Goal: Task Accomplishment & Management: Complete application form

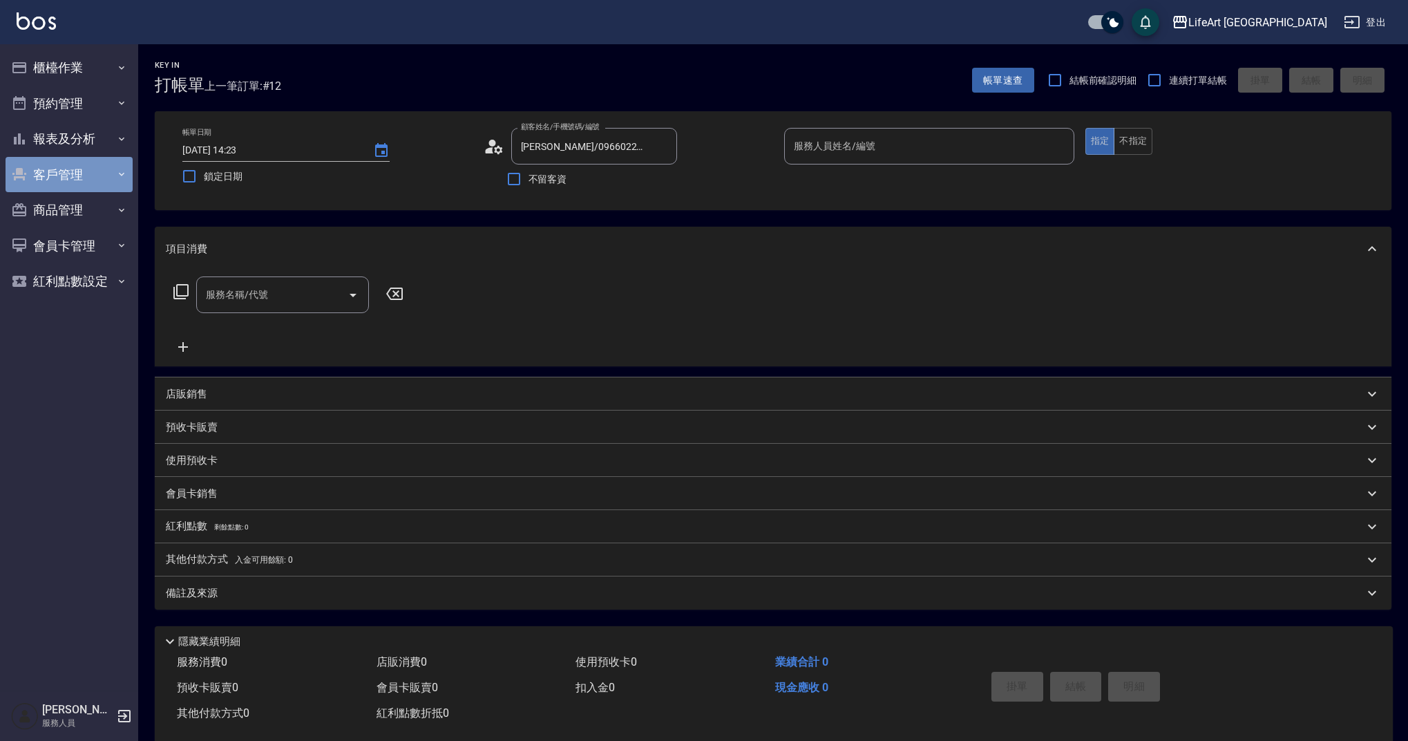
click at [48, 178] on button "客戶管理" at bounding box center [69, 175] width 127 height 36
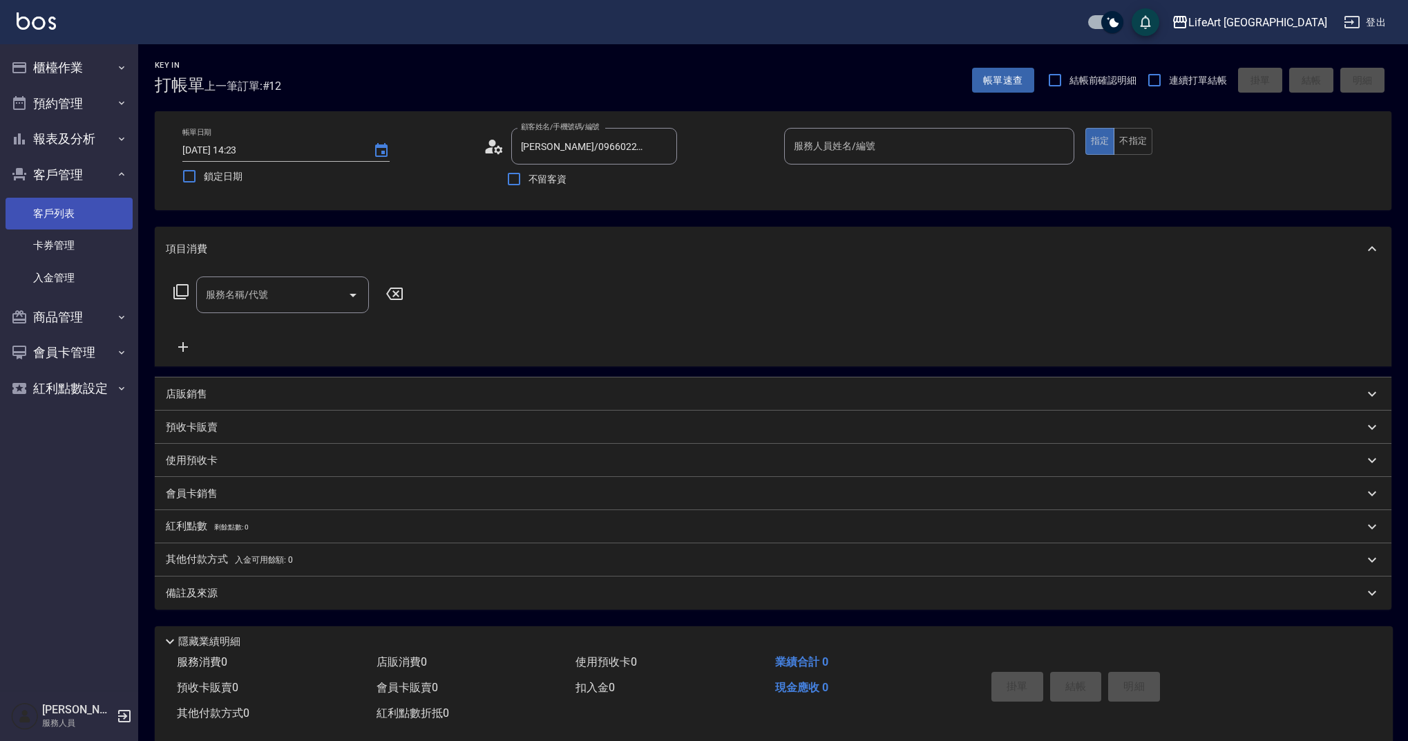
click at [69, 207] on link "客戶列表" at bounding box center [69, 214] width 127 height 32
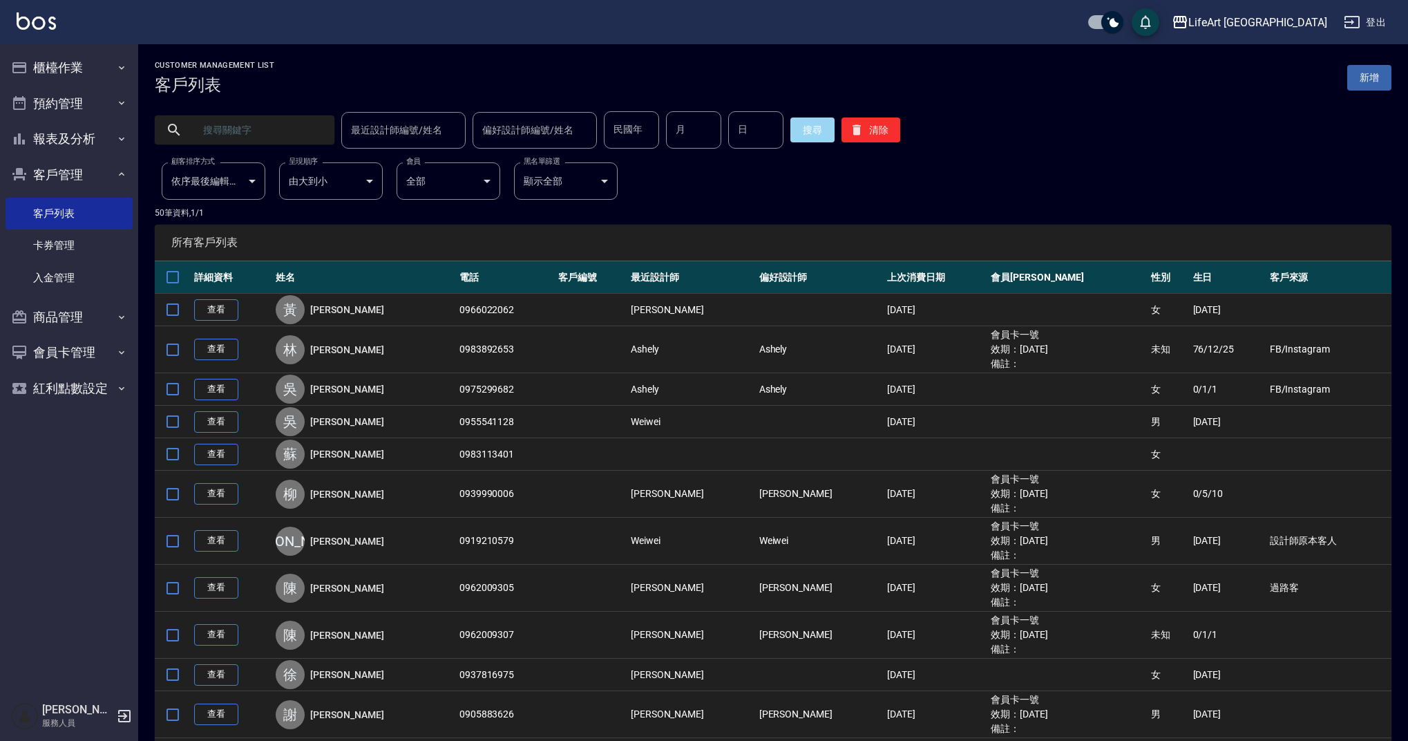
click at [256, 131] on input "text" at bounding box center [258, 129] width 130 height 37
type input "c"
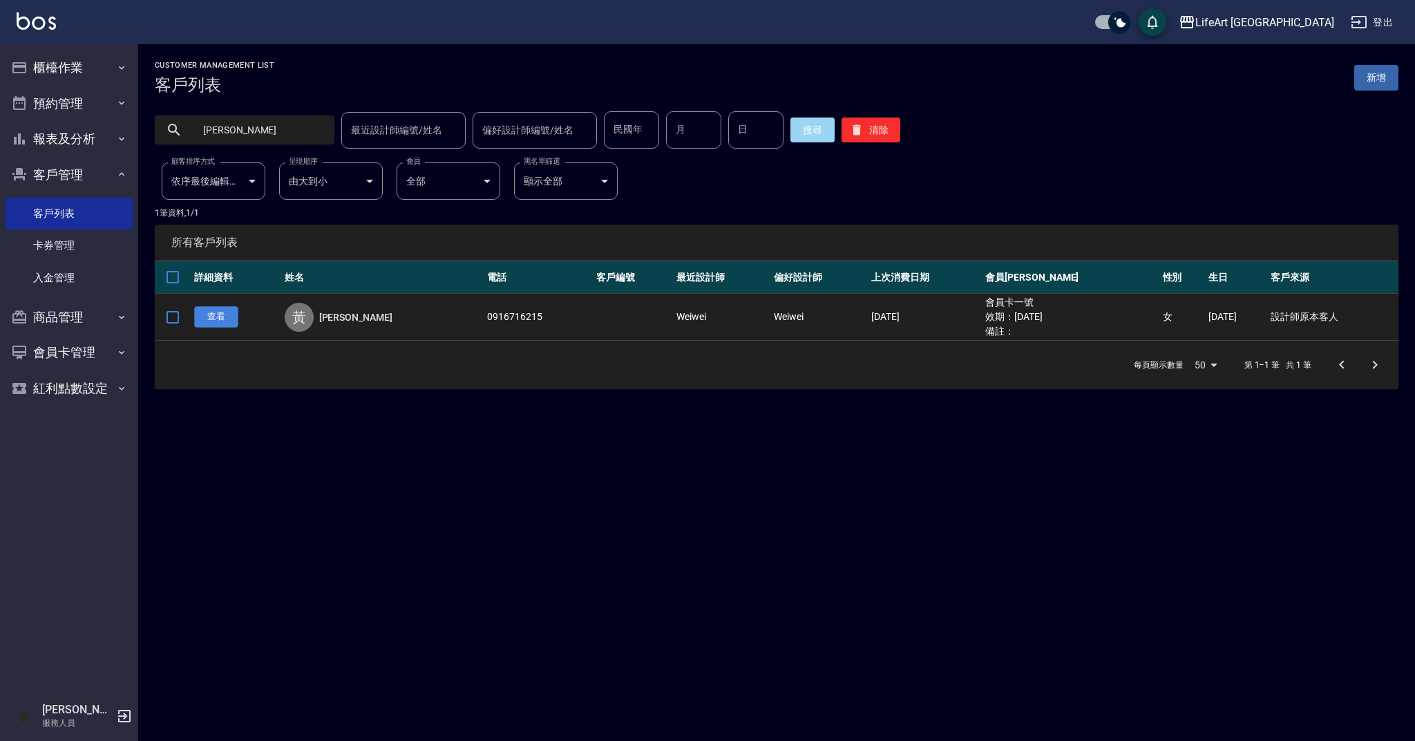
type input "[PERSON_NAME]"
click at [213, 311] on link "查看" at bounding box center [216, 316] width 44 height 21
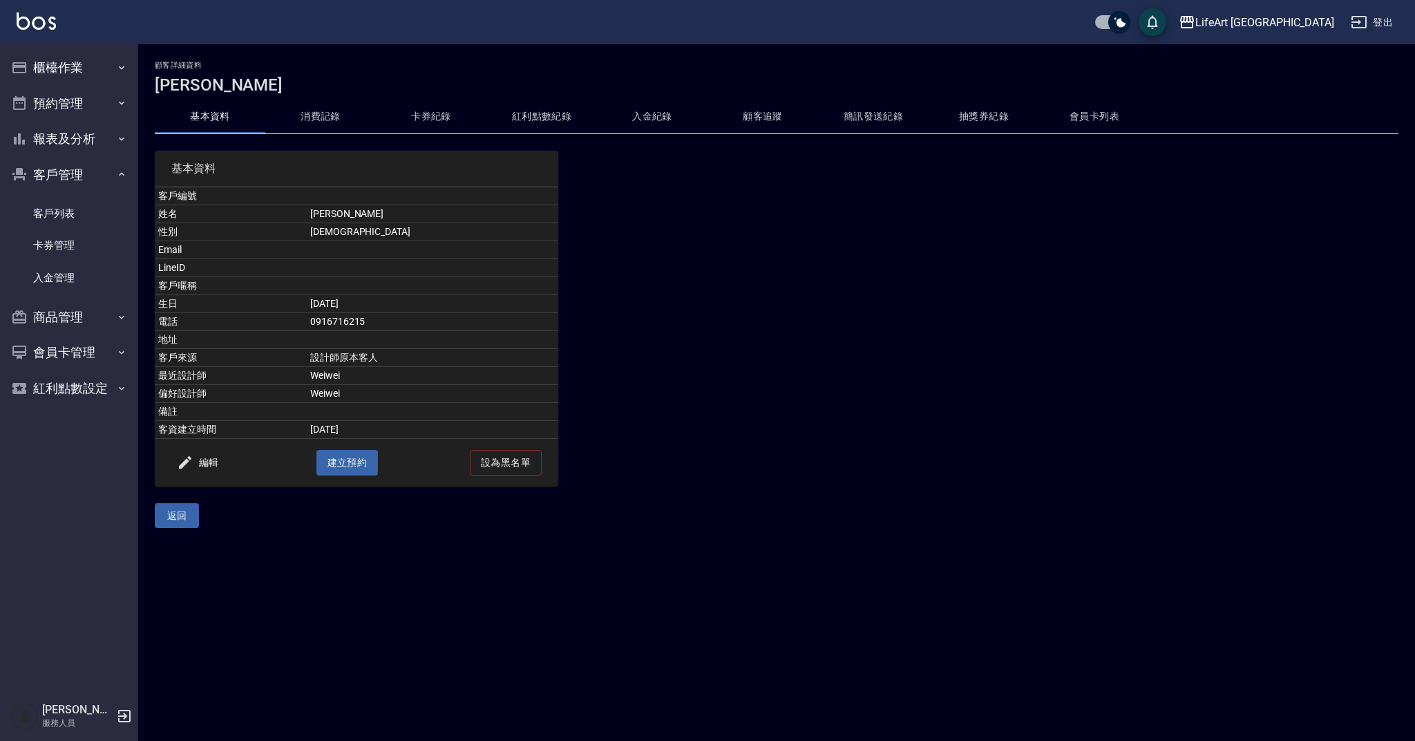
click at [316, 108] on button "消費記錄" at bounding box center [320, 116] width 111 height 33
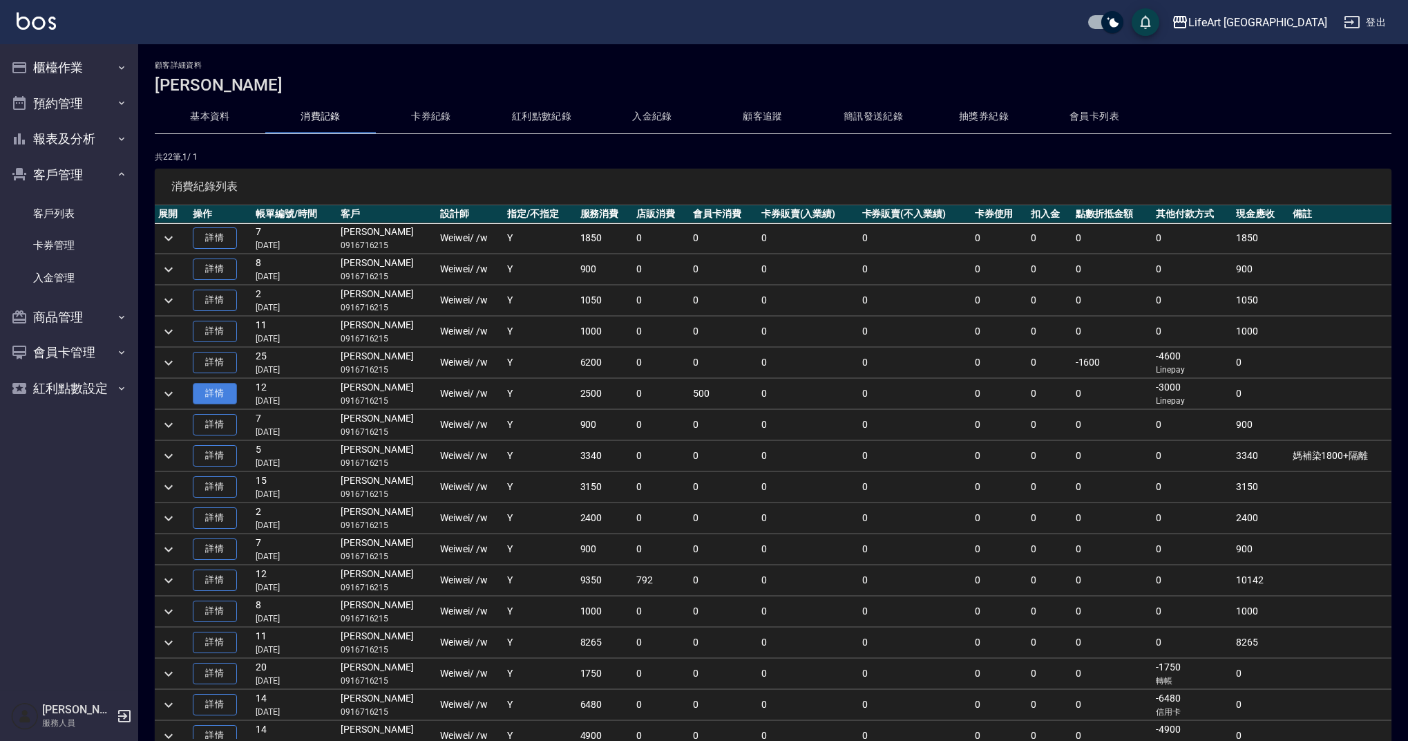
click at [225, 397] on link "詳情" at bounding box center [215, 393] width 44 height 21
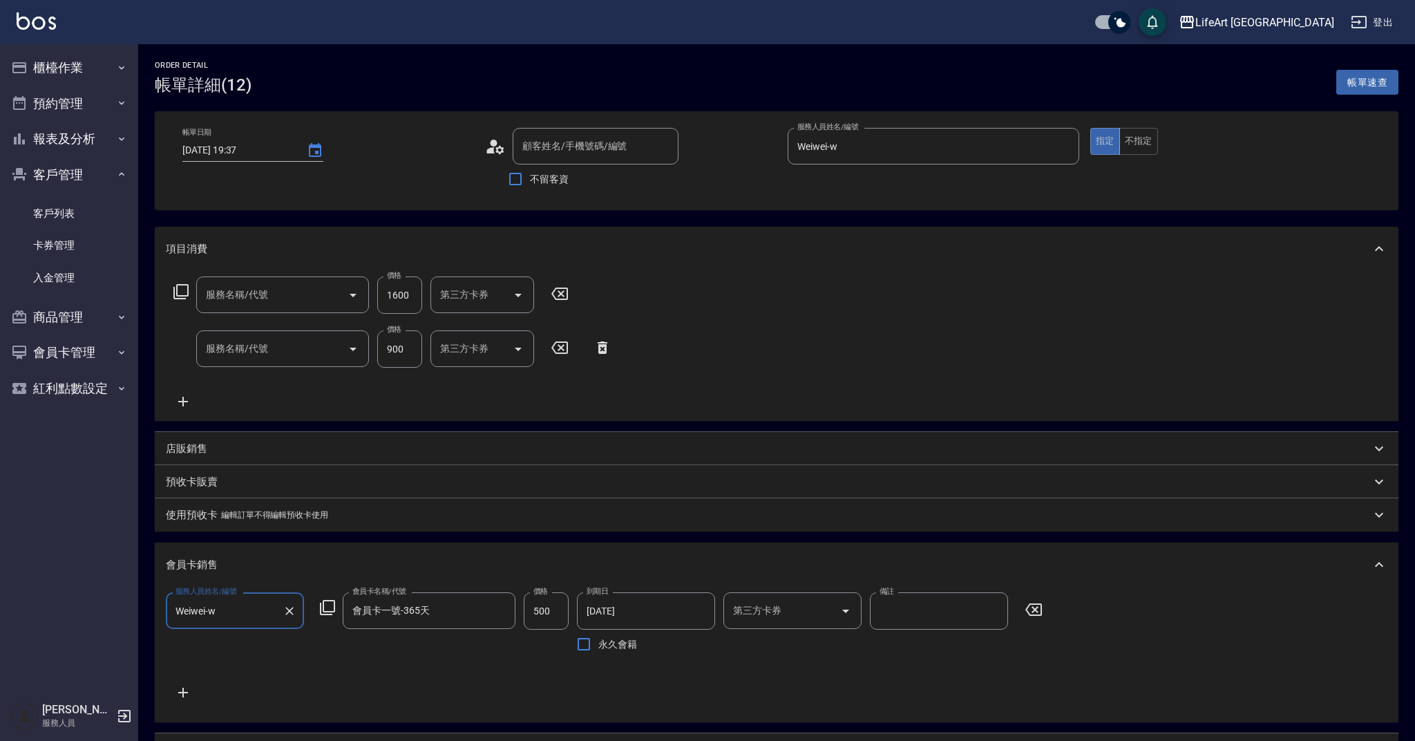
type input "[DATE] 19:37"
type input "Weiwei-w"
type input "503髮根燙(503)"
type input "201 剪髮(201)"
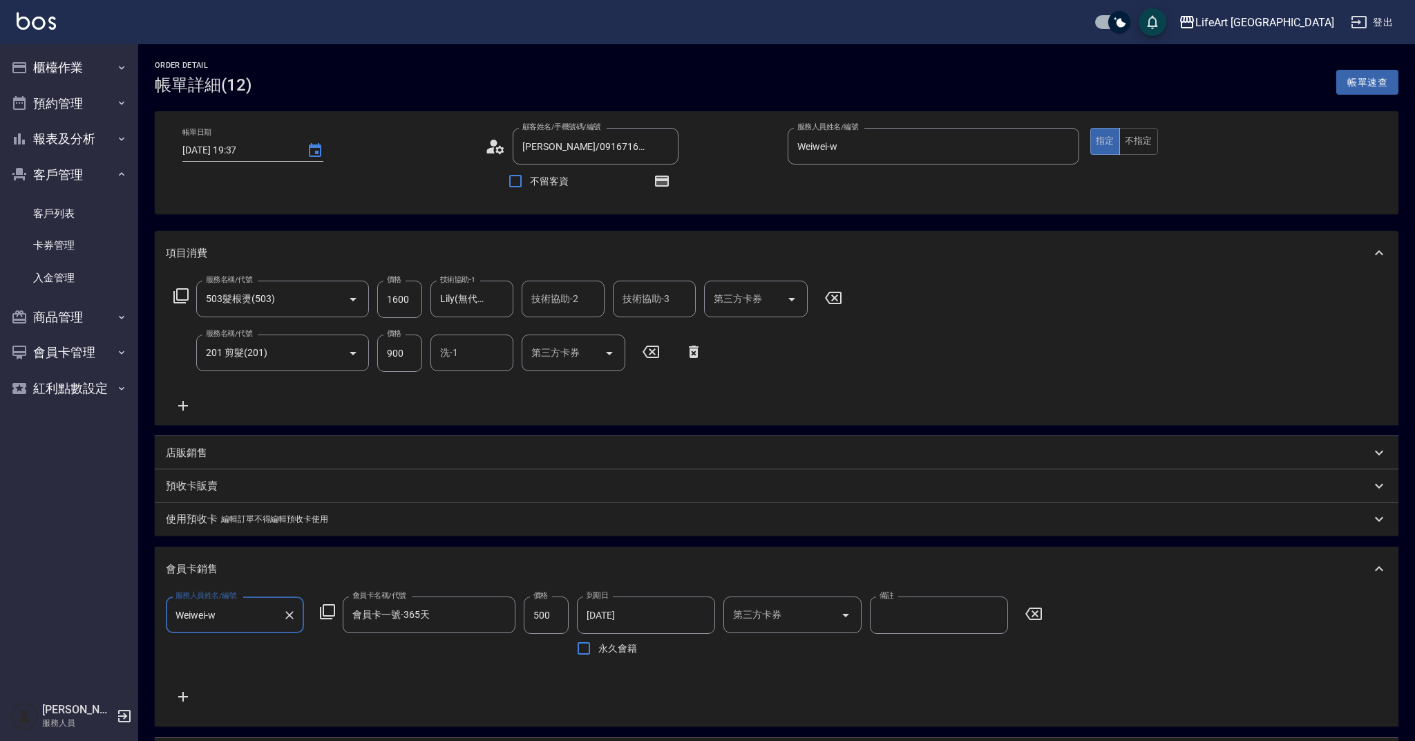
type input "[PERSON_NAME]/0916716215/"
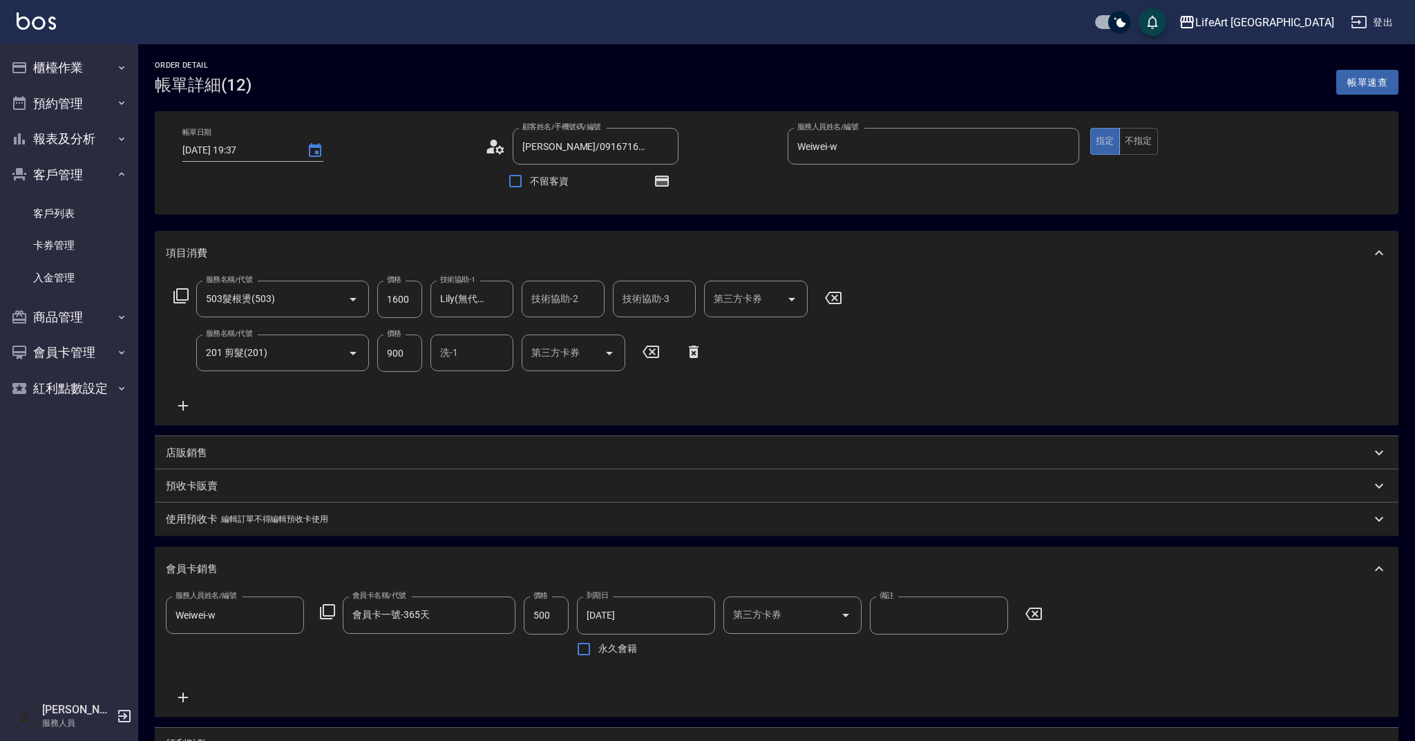
click at [493, 152] on icon at bounding box center [495, 146] width 21 height 21
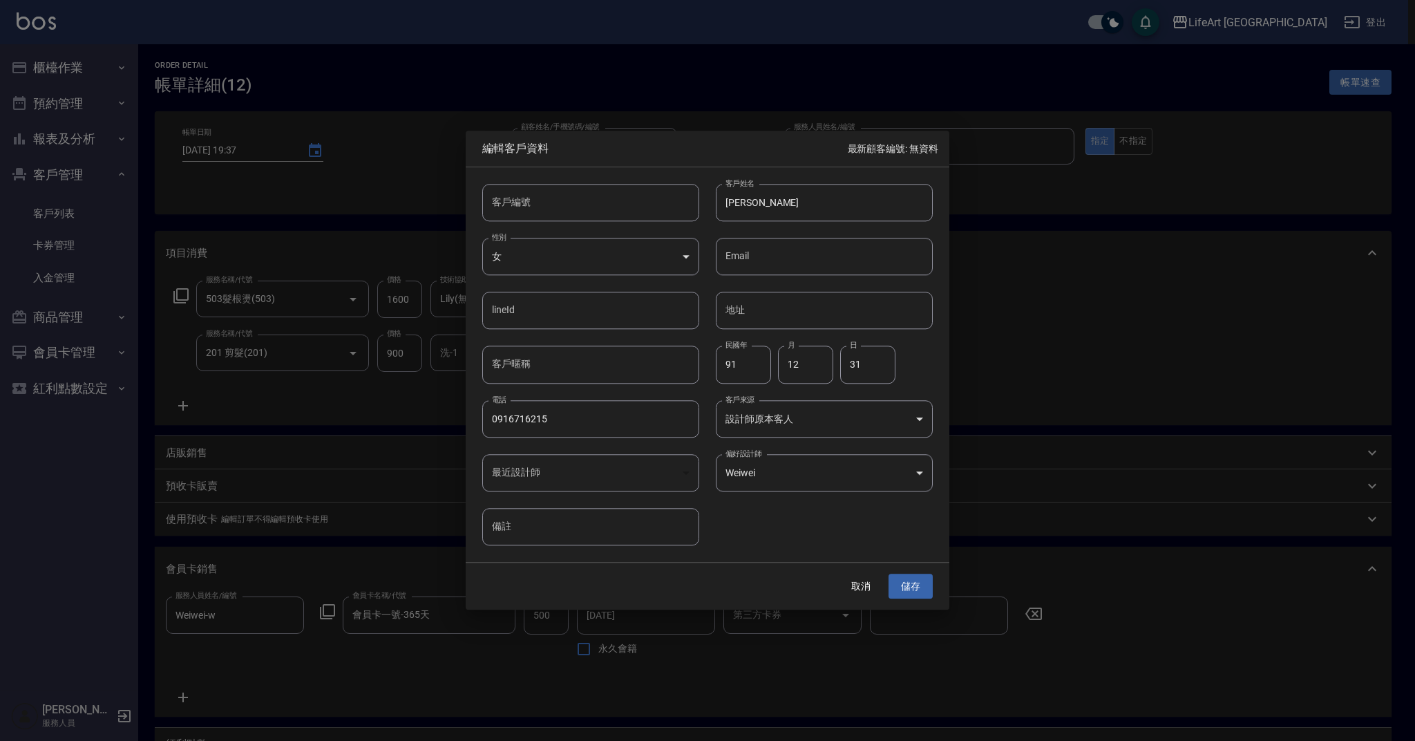
type input "1a5e0254-7032-42c3-955e-329f2b2184df"
click at [848, 587] on button "取消" at bounding box center [861, 587] width 44 height 26
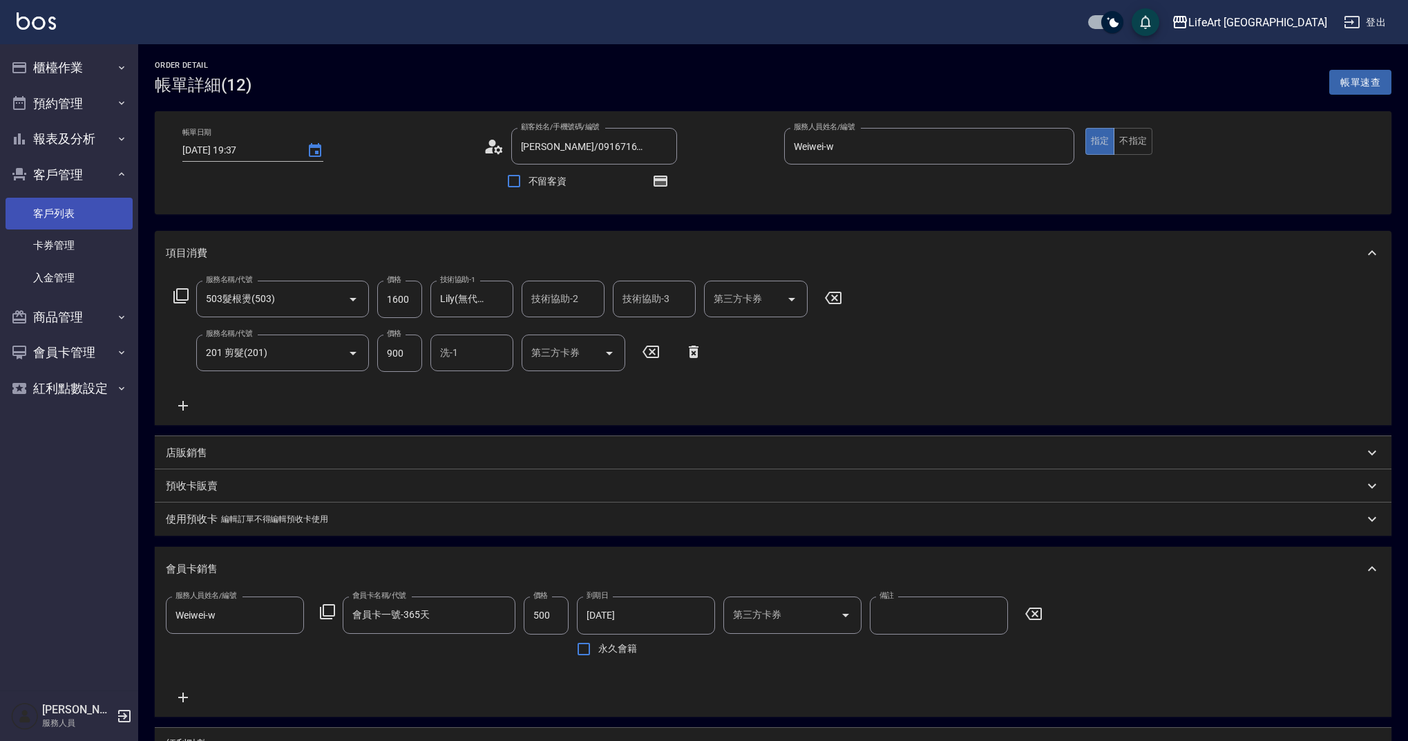
click at [57, 214] on link "客戶列表" at bounding box center [69, 214] width 127 height 32
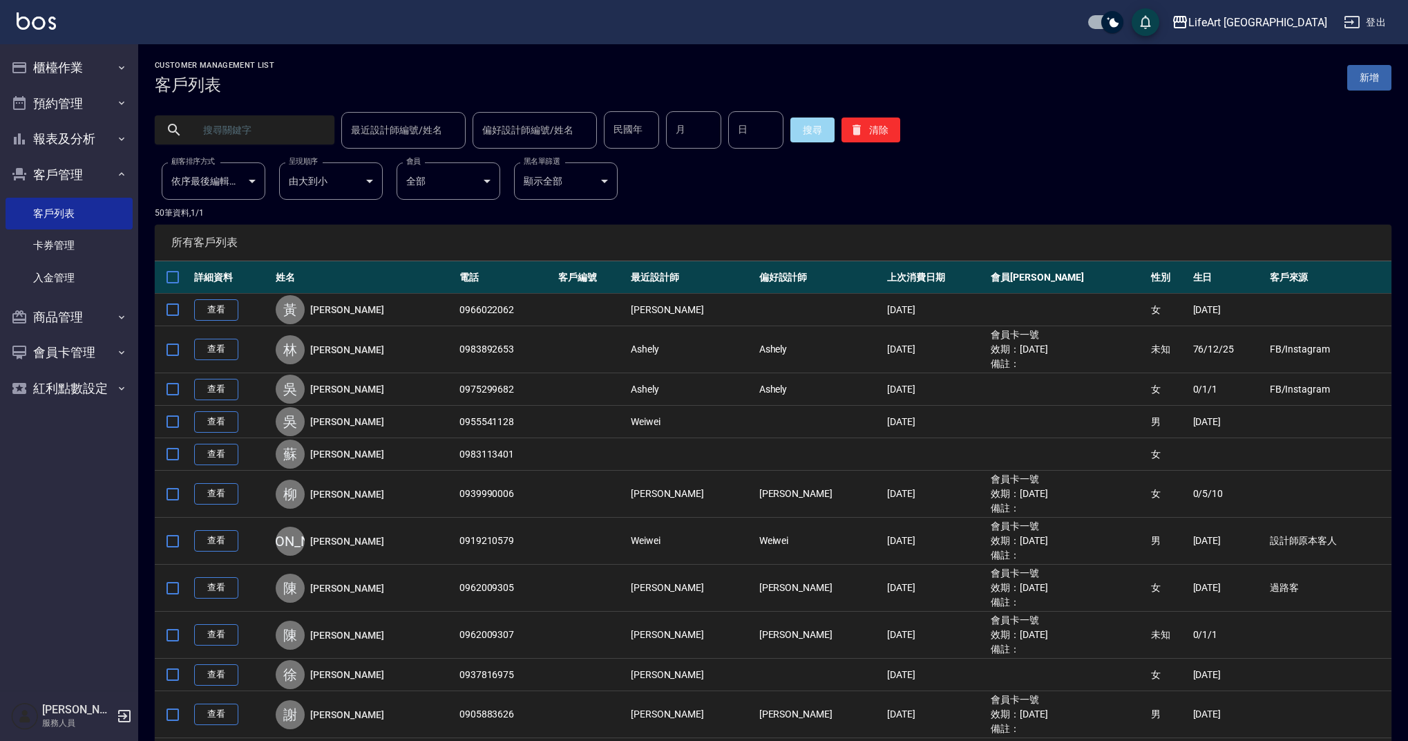
click at [243, 133] on input "text" at bounding box center [258, 129] width 130 height 37
type input "[PERSON_NAME]"
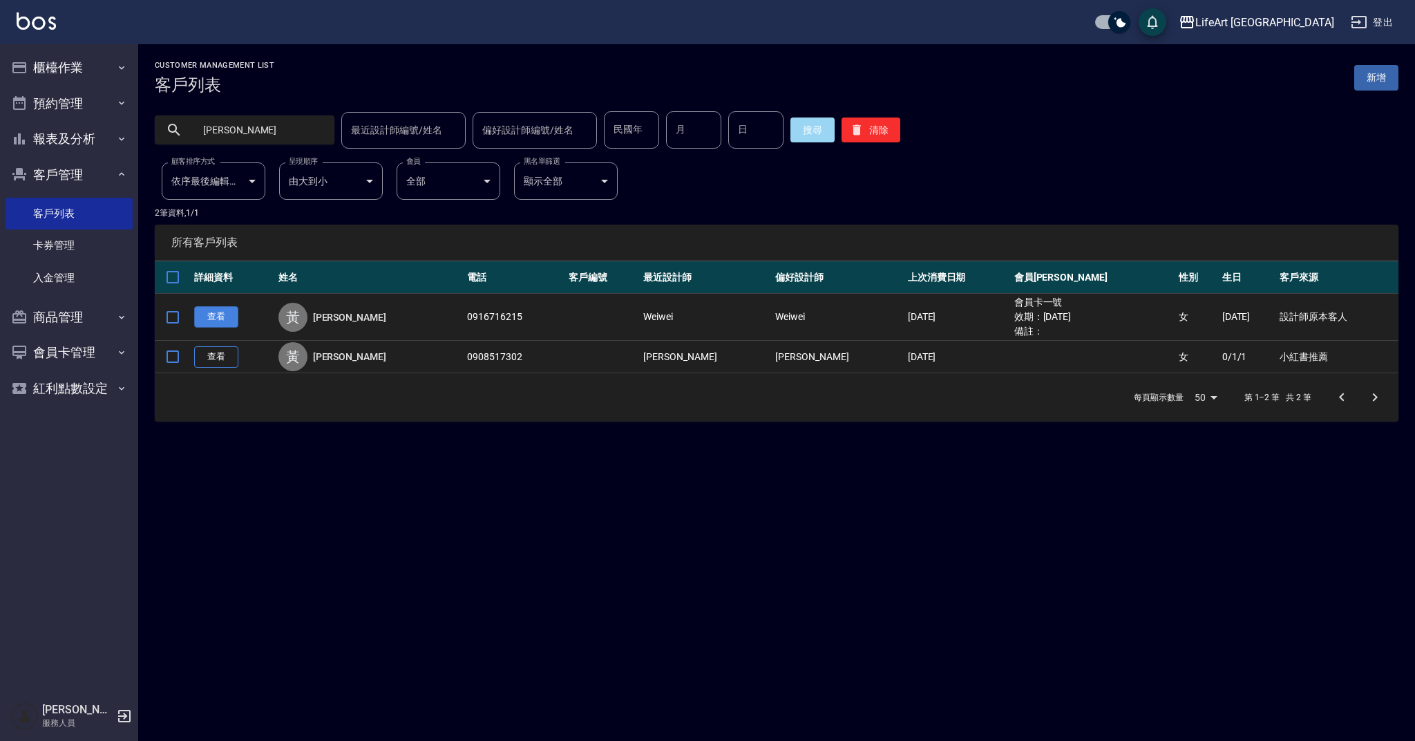
click at [207, 318] on link "查看" at bounding box center [216, 316] width 44 height 21
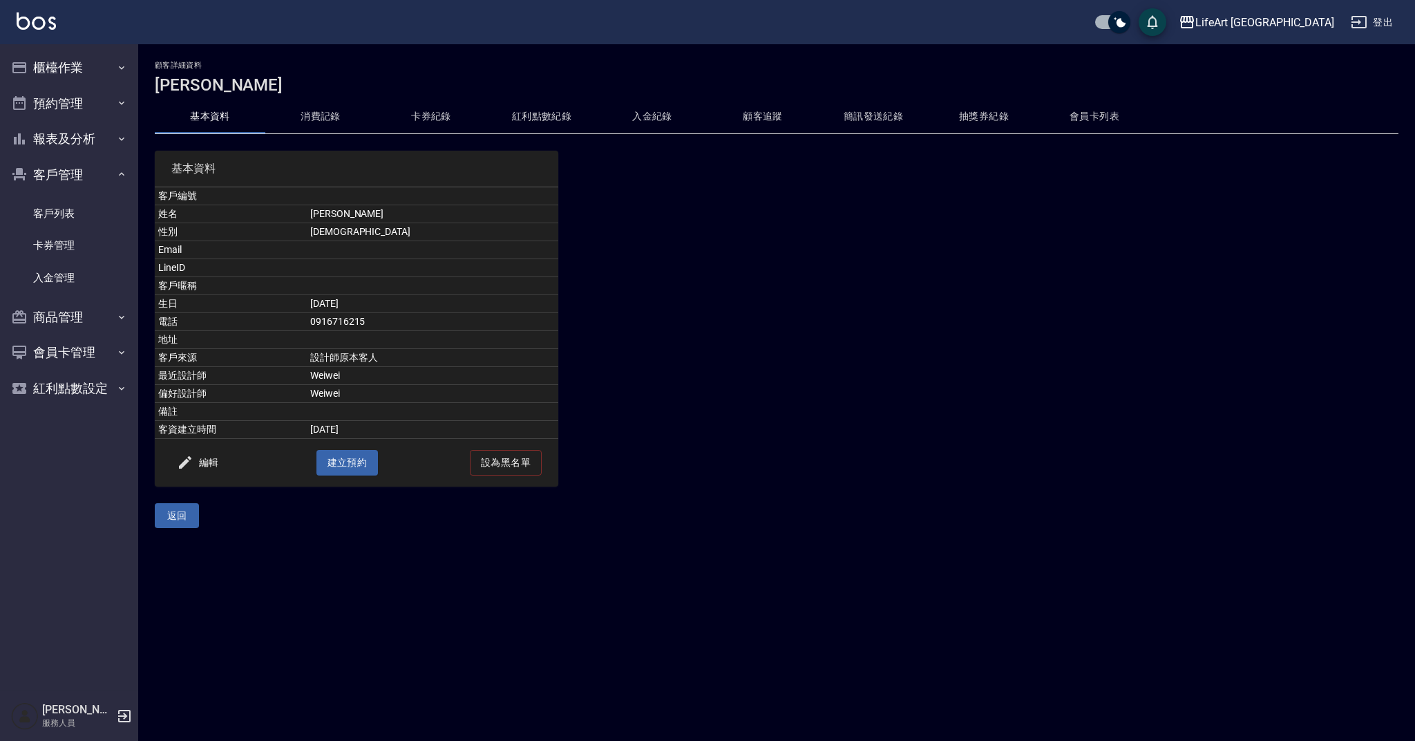
click at [310, 122] on button "消費記錄" at bounding box center [320, 116] width 111 height 33
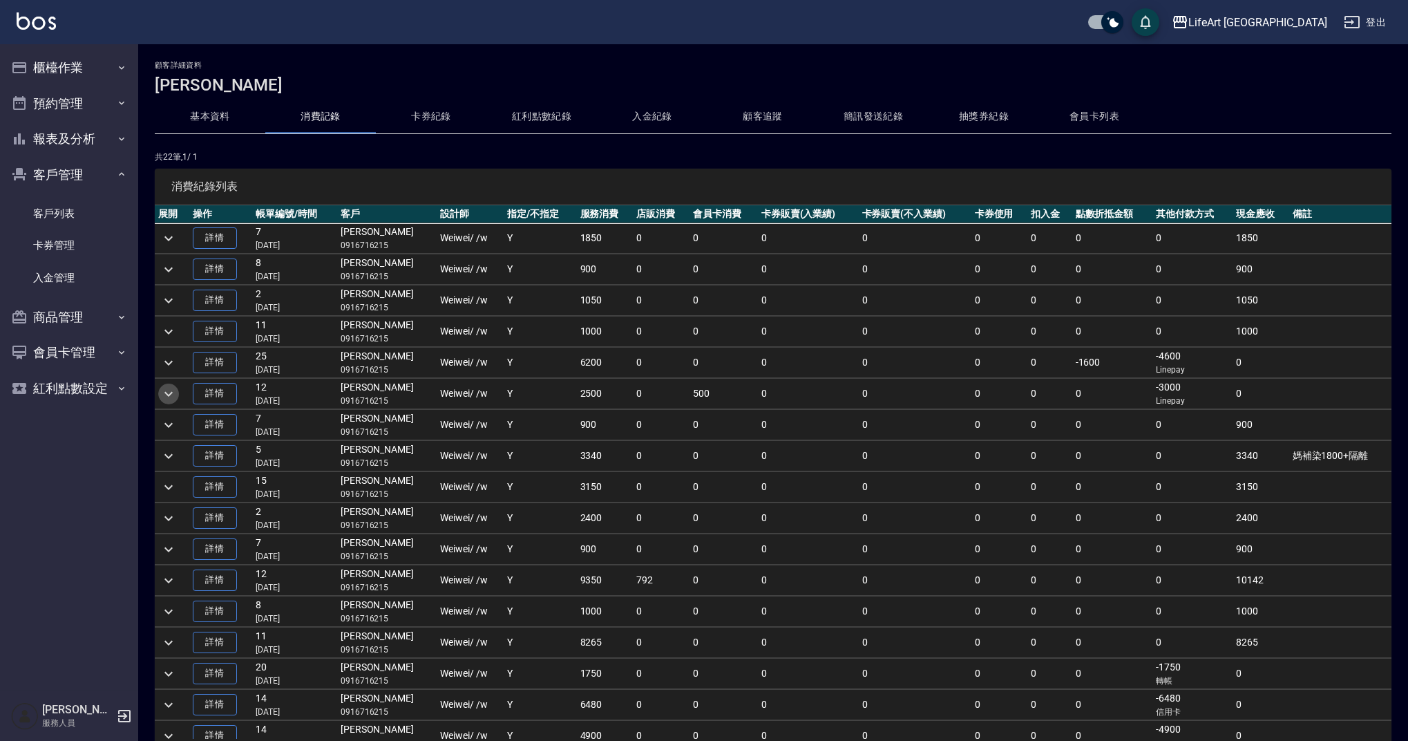
click at [170, 397] on icon "expand row" at bounding box center [168, 394] width 17 height 17
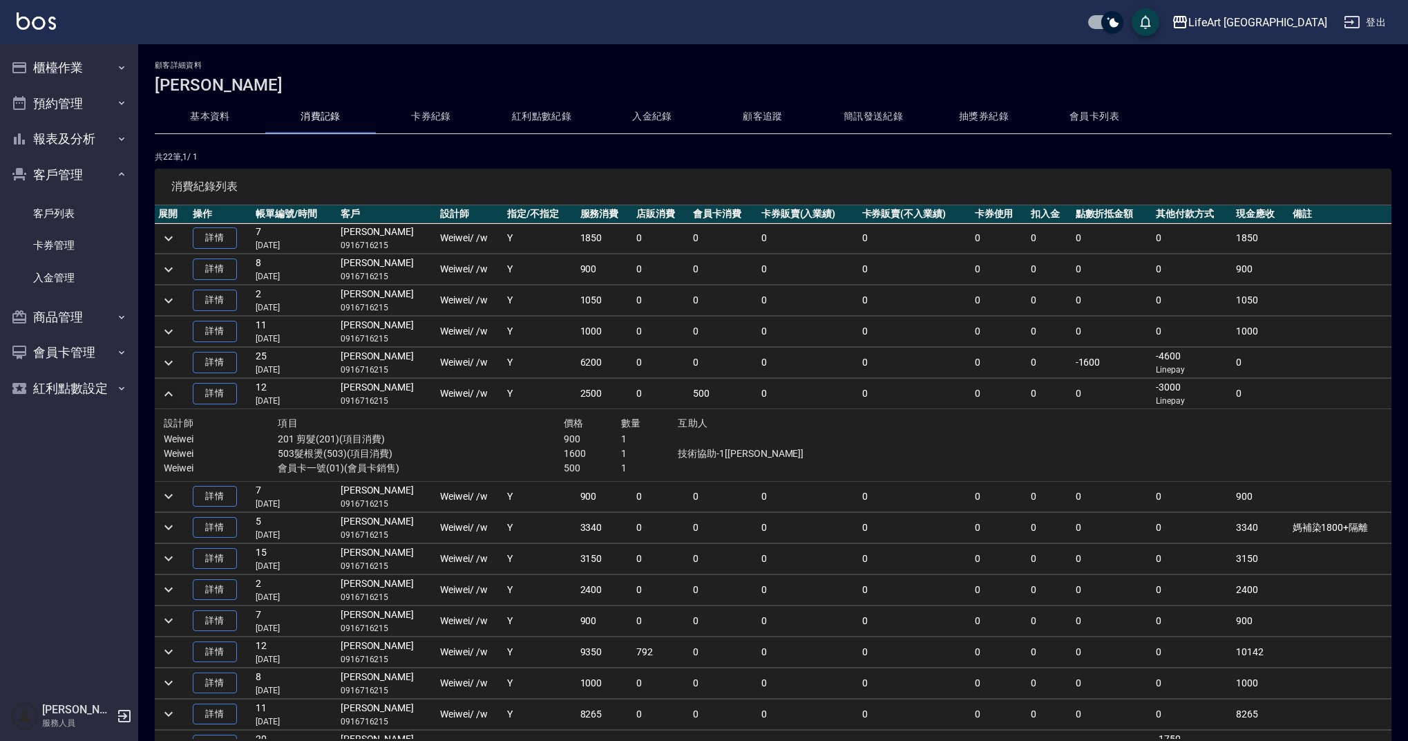
click at [169, 232] on icon "expand row" at bounding box center [168, 238] width 17 height 17
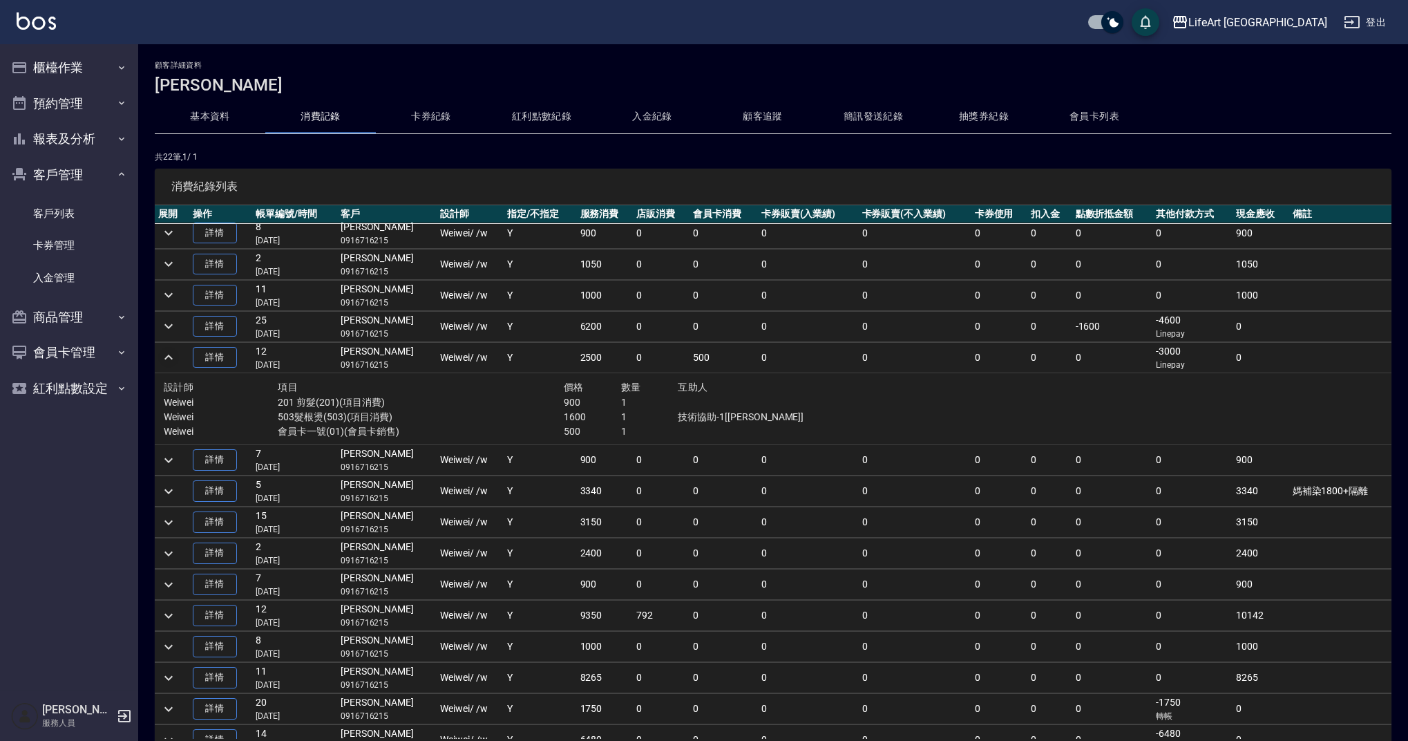
scroll to position [127, 0]
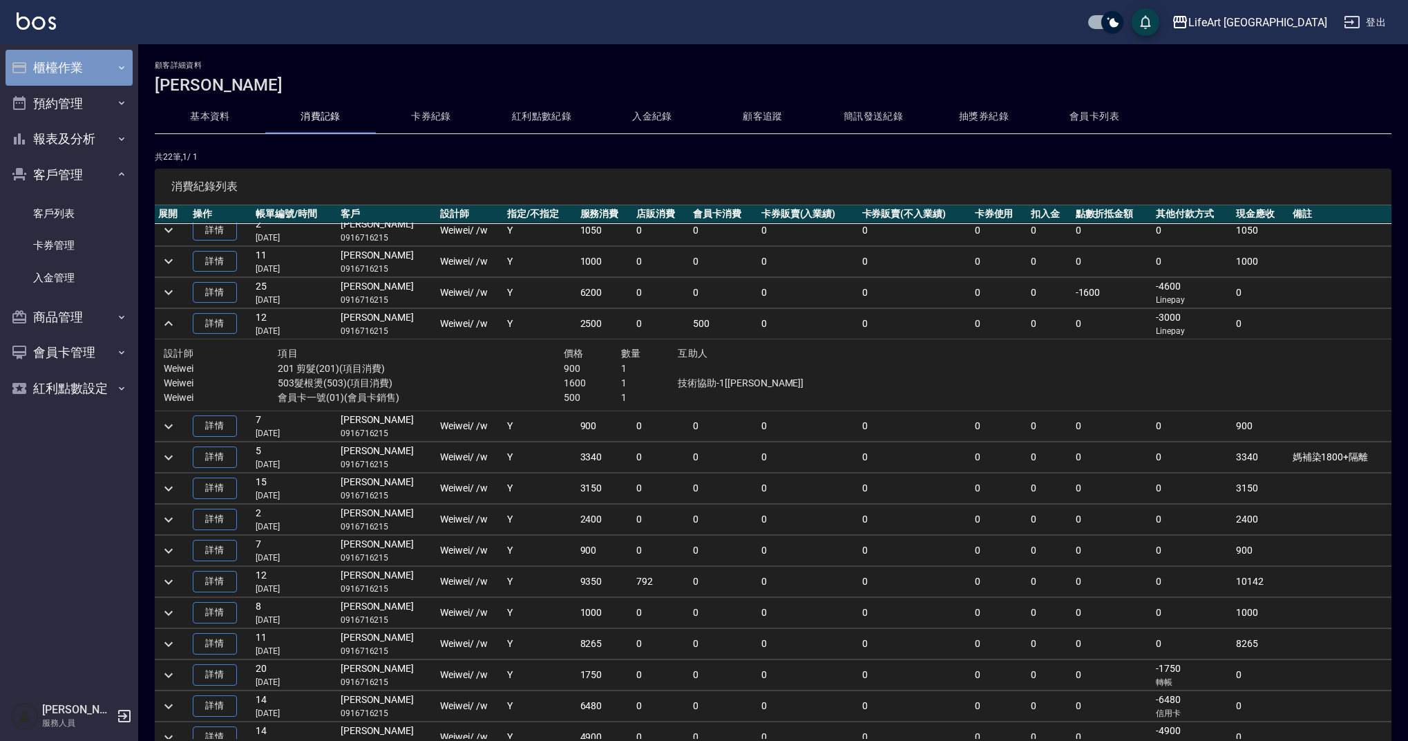
click at [52, 73] on button "櫃檯作業" at bounding box center [69, 68] width 127 height 36
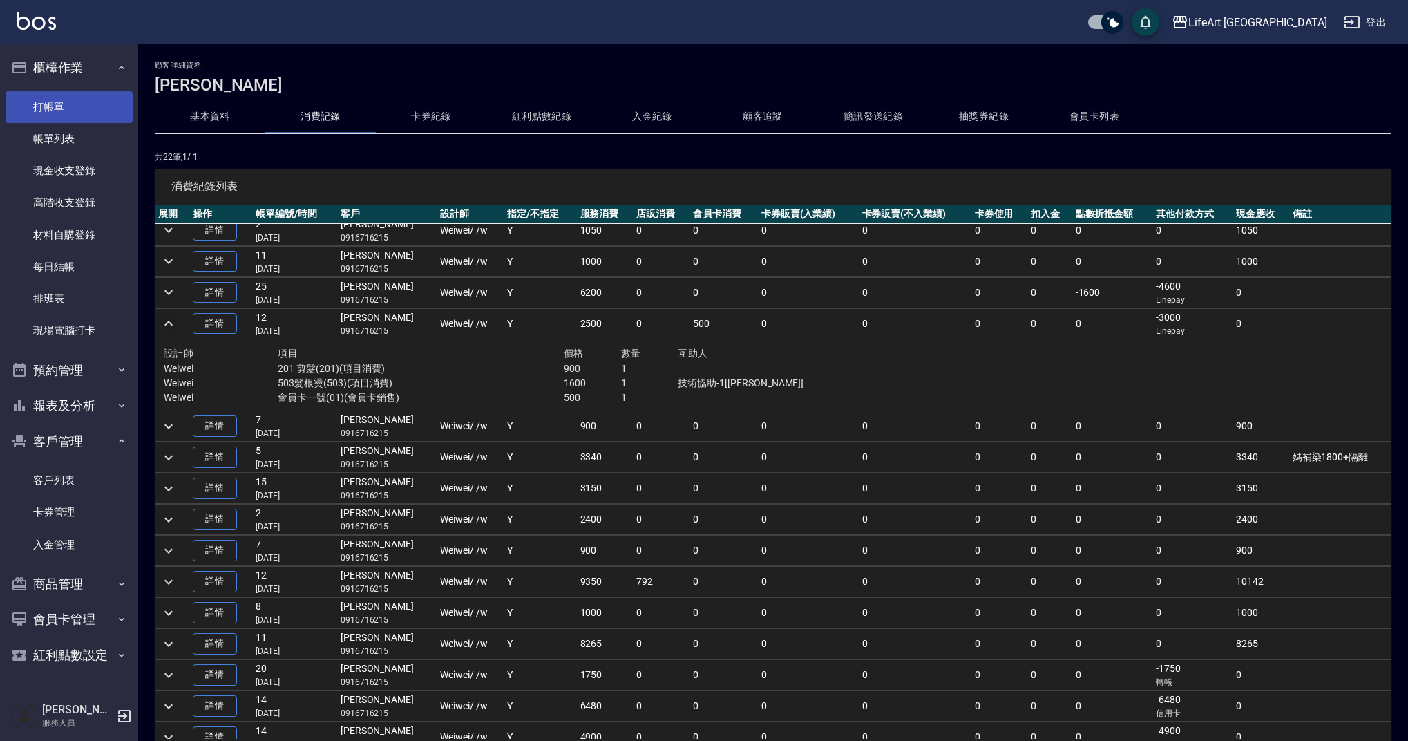
click at [56, 111] on link "打帳單" at bounding box center [69, 107] width 127 height 32
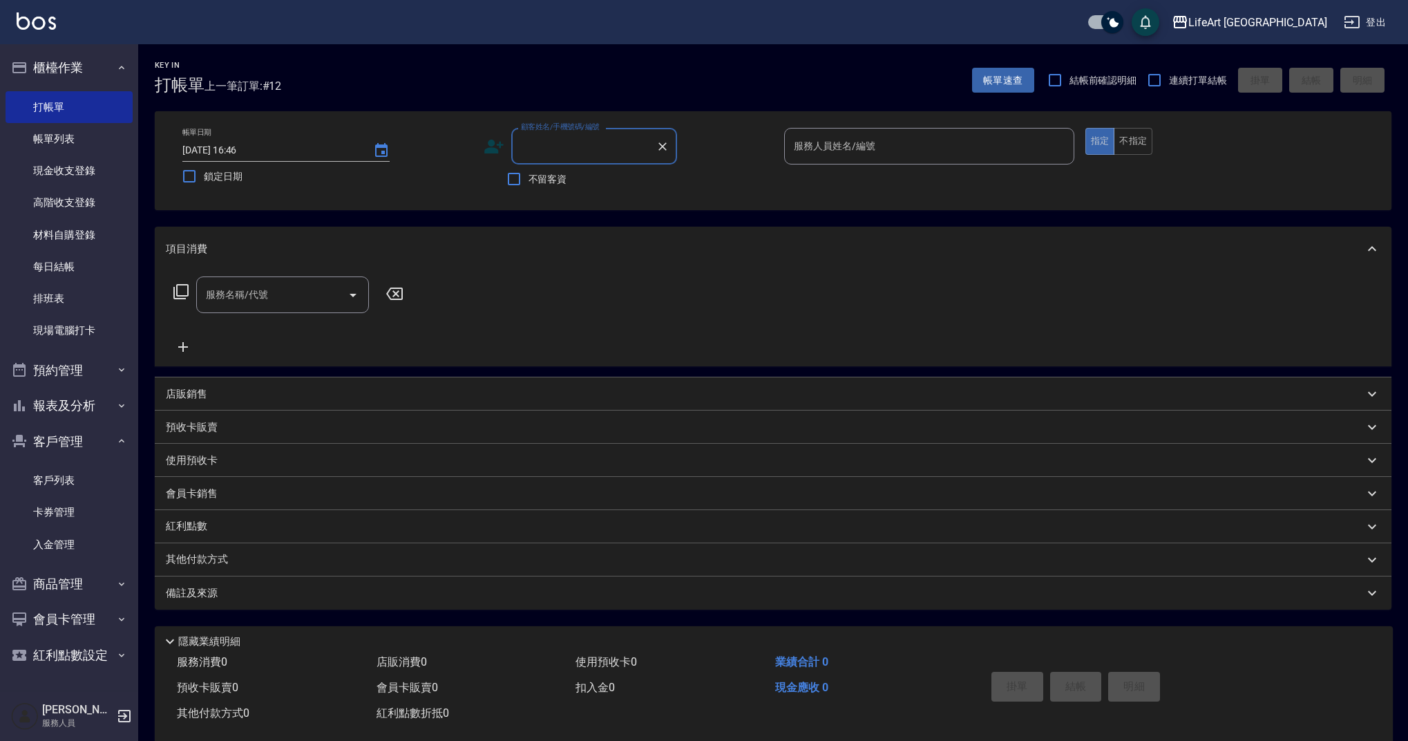
click at [539, 151] on input "顧客姓名/手機號碼/編號" at bounding box center [584, 146] width 133 height 24
click at [538, 183] on li "[PERSON_NAME]/0916716215/" at bounding box center [594, 181] width 166 height 23
type input "[PERSON_NAME]/0916716215/"
type input "Weiwei-w"
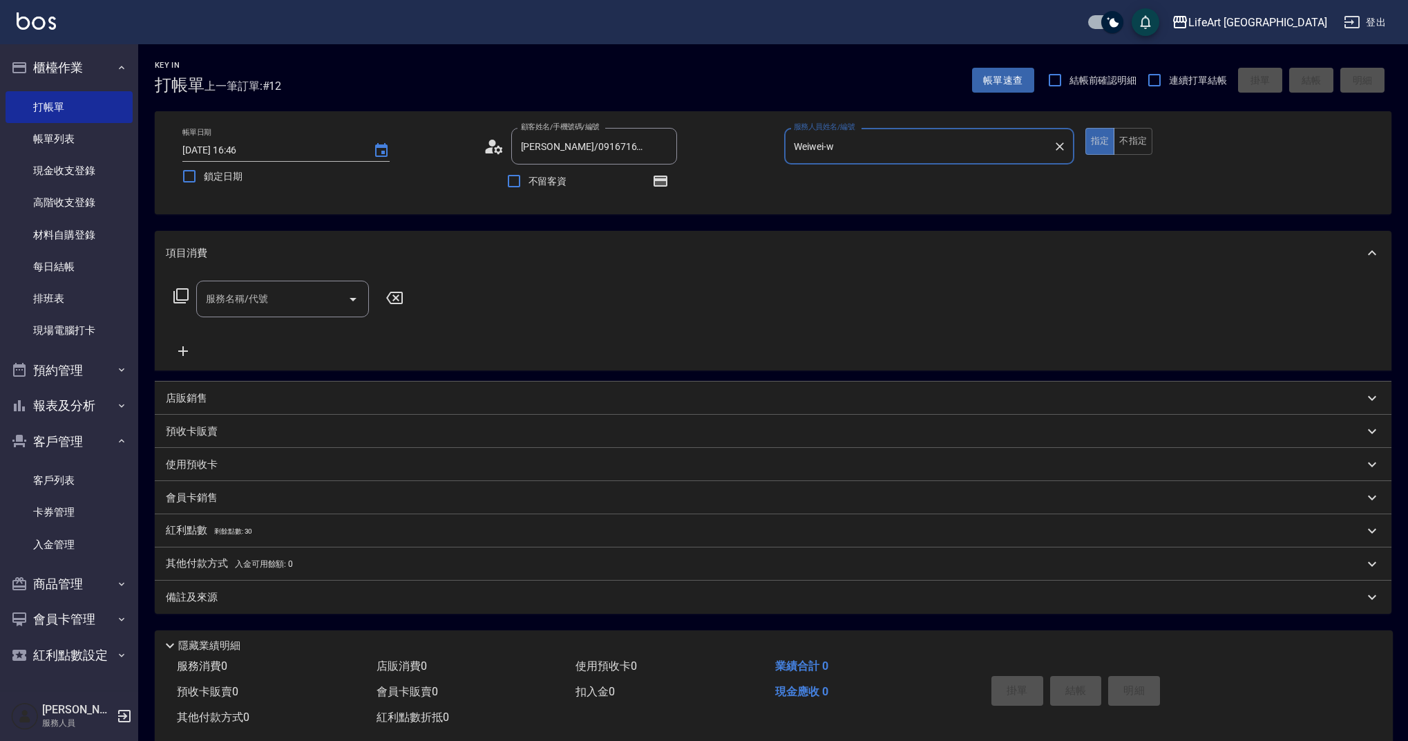
click at [222, 305] on input "服務名稱/代號" at bounding box center [272, 299] width 140 height 24
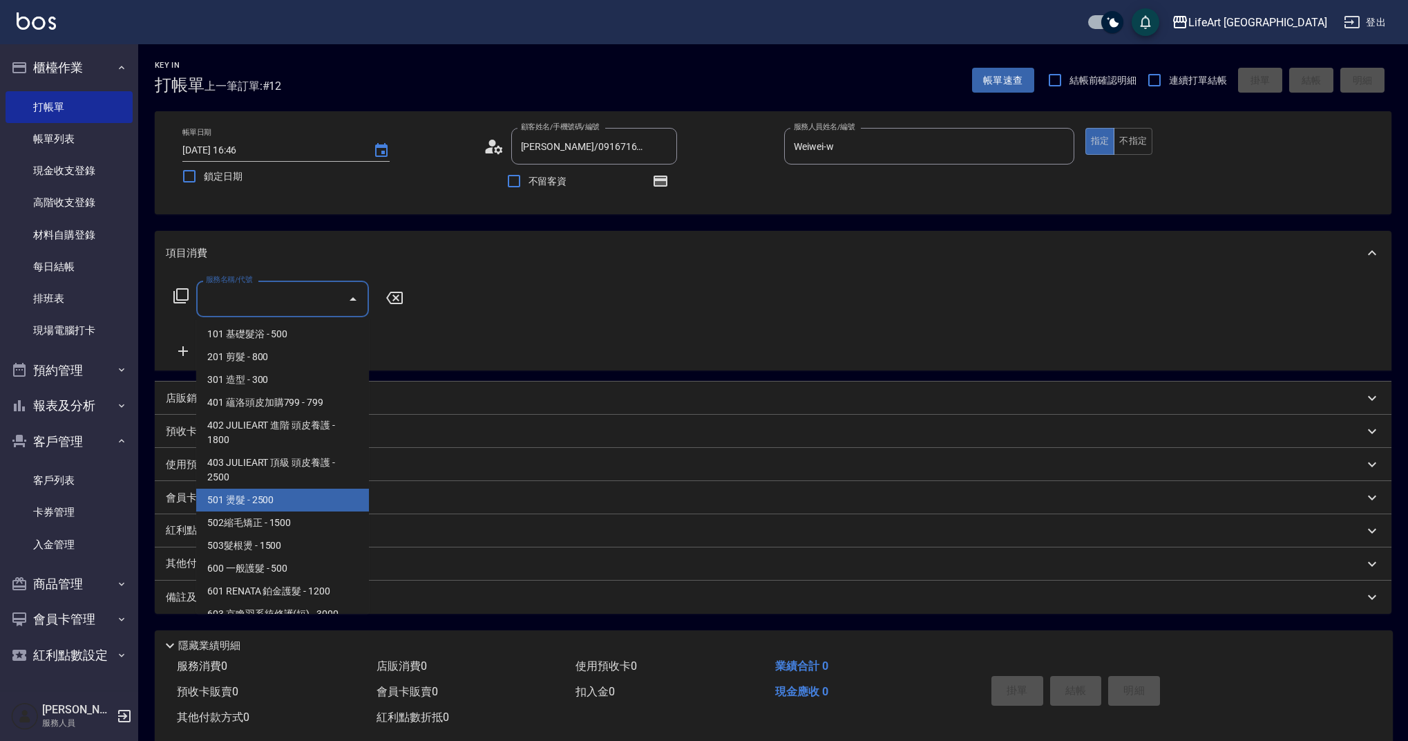
click at [308, 500] on span "501 燙髮 - 2500" at bounding box center [282, 500] width 173 height 23
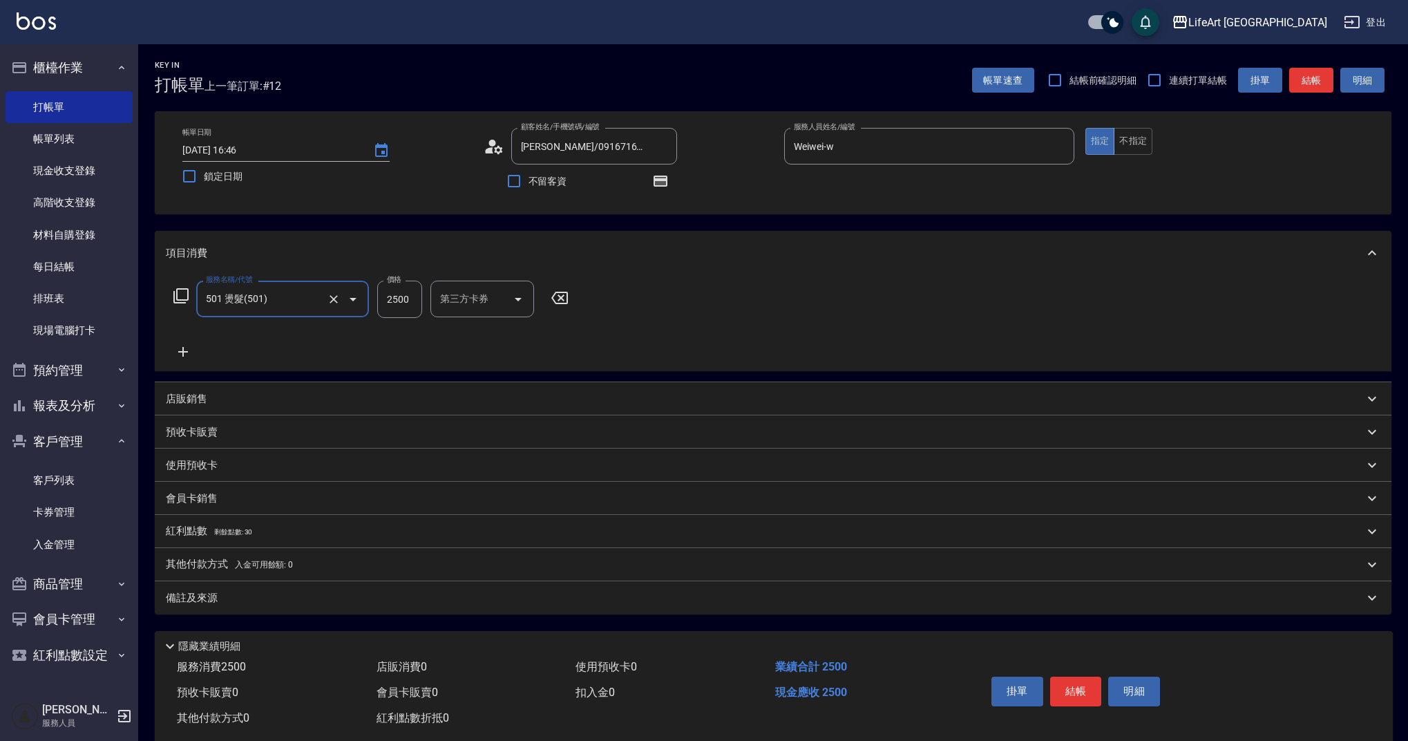
type input "501 燙髮(501)"
drag, startPoint x: 416, startPoint y: 301, endPoint x: 384, endPoint y: 297, distance: 32.1
click at [376, 302] on div "服務名稱/代號 501 燙髮(501) 服務名稱/代號 價格 2500 價格 洗-1 洗-1 洗-2 洗-2 技術協助-1 技術協助-1 技術協助-2 技術協…" at bounding box center [599, 299] width 867 height 37
type input "2400"
click at [457, 307] on input "洗-1" at bounding box center [472, 299] width 70 height 24
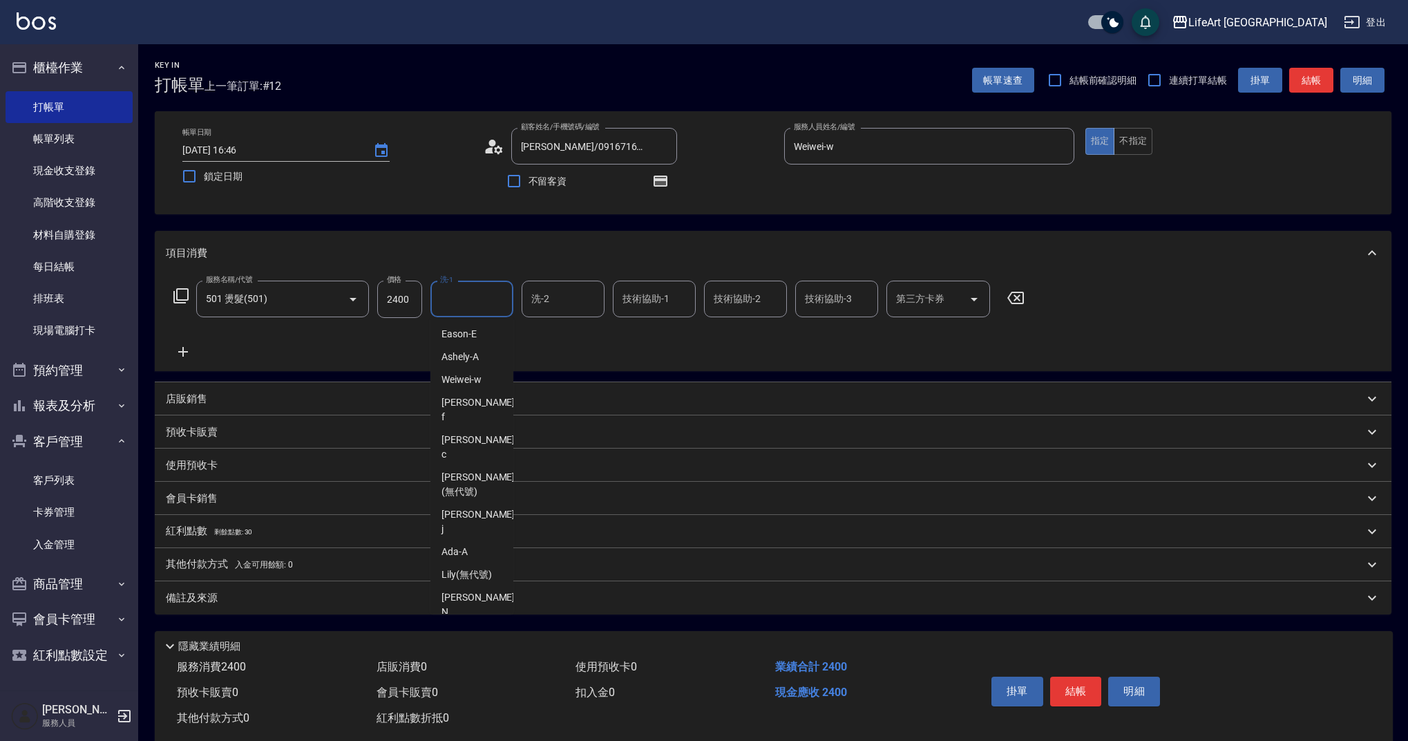
click at [458, 665] on span "Ally (無代號)" at bounding box center [467, 672] width 51 height 15
type input "Ally(無代號)"
click at [638, 307] on input "技術協助-1" at bounding box center [654, 299] width 70 height 24
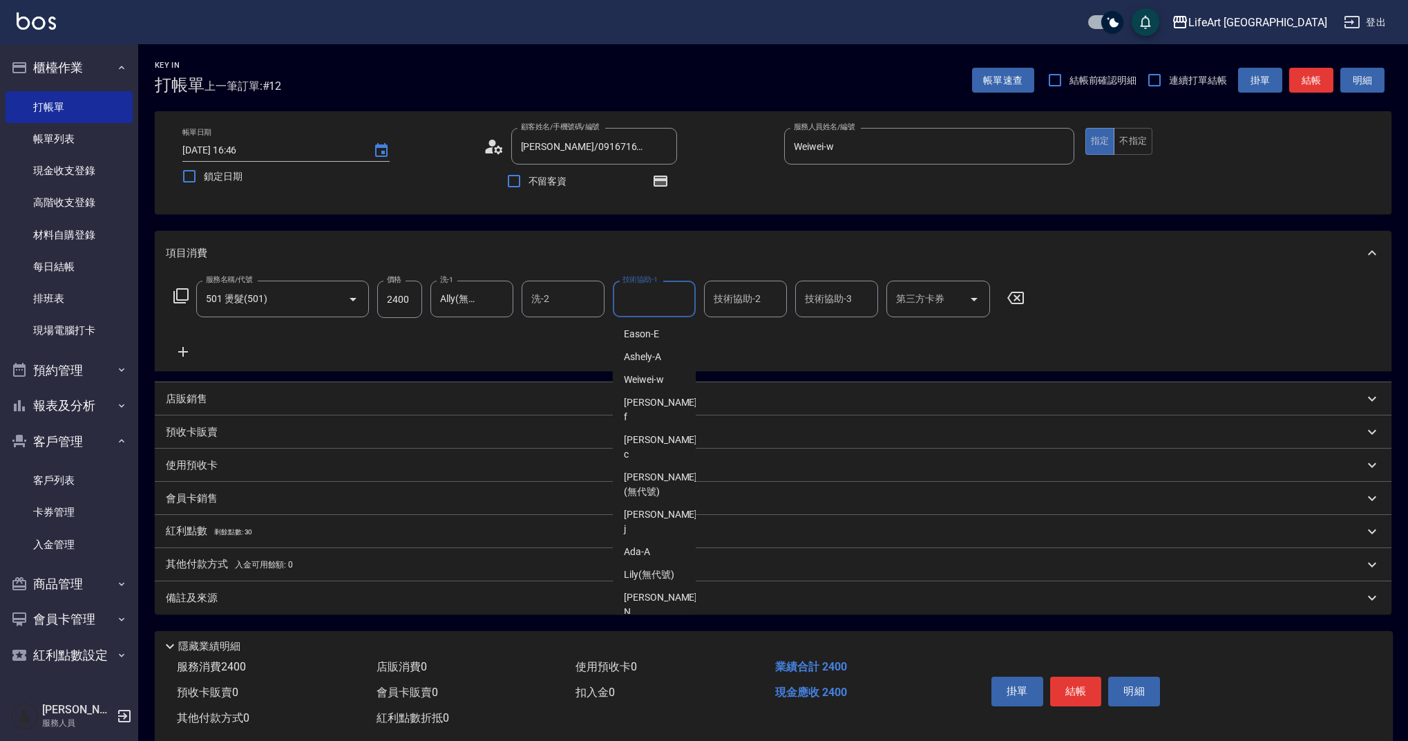
click at [638, 665] on span "Ally (無代號)" at bounding box center [649, 672] width 51 height 15
type input "Ally(無代號)"
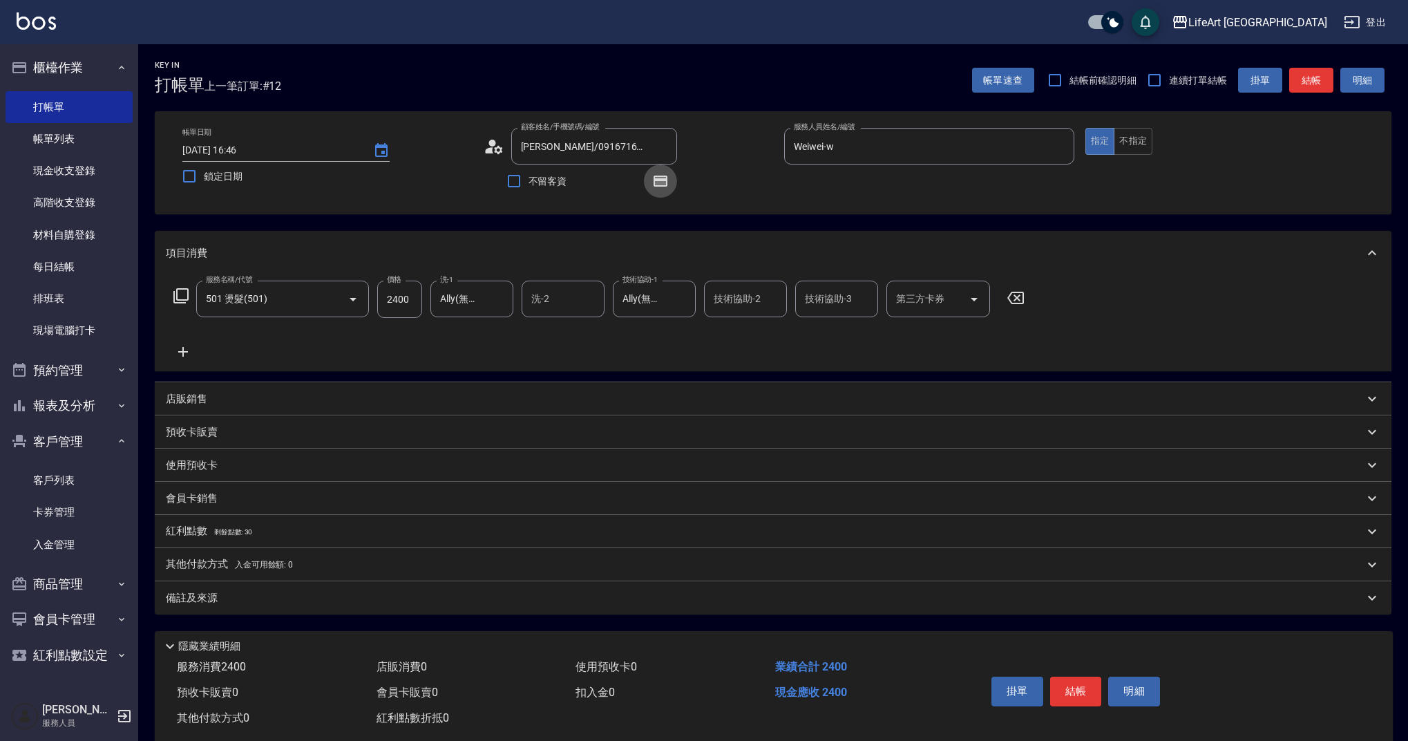
click at [655, 184] on icon "button" at bounding box center [660, 181] width 11 height 8
click at [194, 533] on p "紅利點數 剩餘點數: 30" at bounding box center [209, 531] width 86 height 15
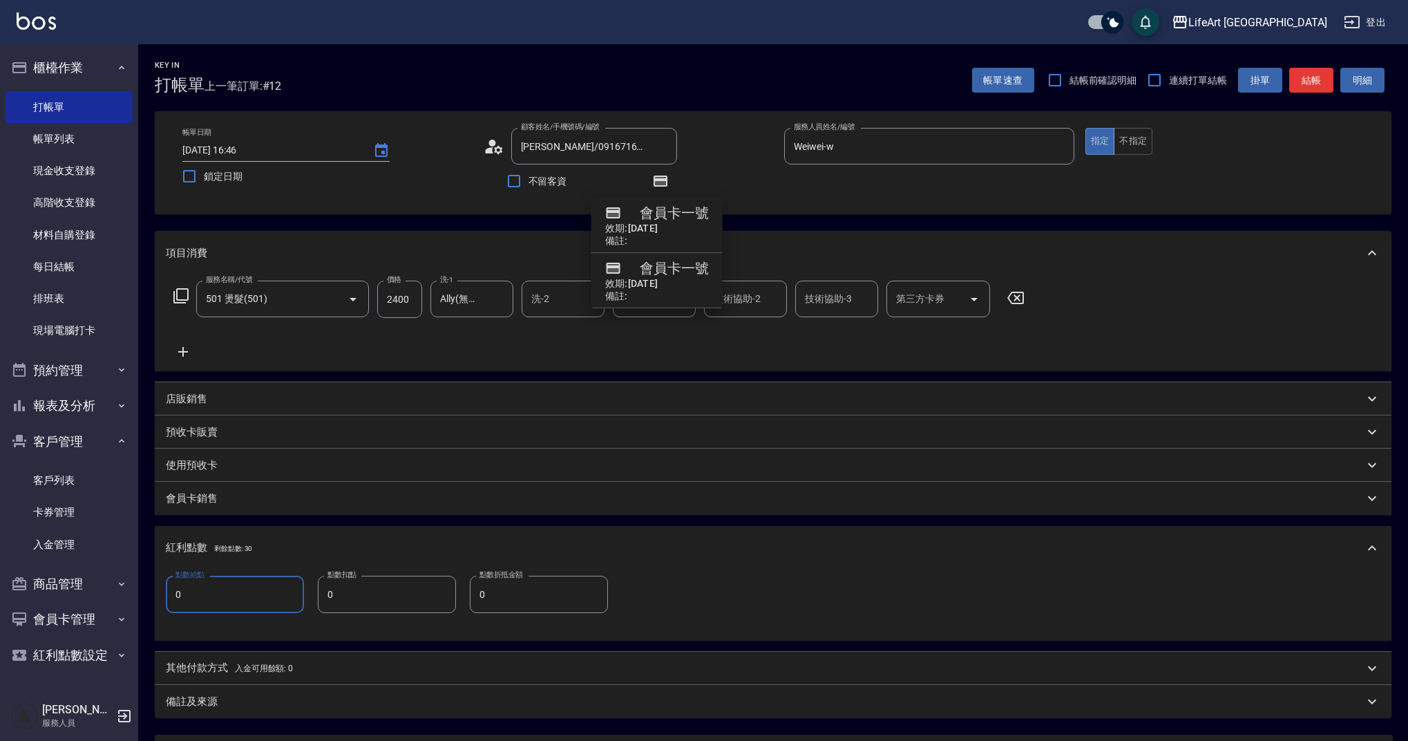
click at [159, 596] on div "點數給點 0 點數給點 點數扣點 0 點數扣點 點數折抵金額 0 點數折抵金額" at bounding box center [773, 605] width 1237 height 70
type input "4"
click at [227, 702] on div "備註及來源" at bounding box center [765, 701] width 1198 height 15
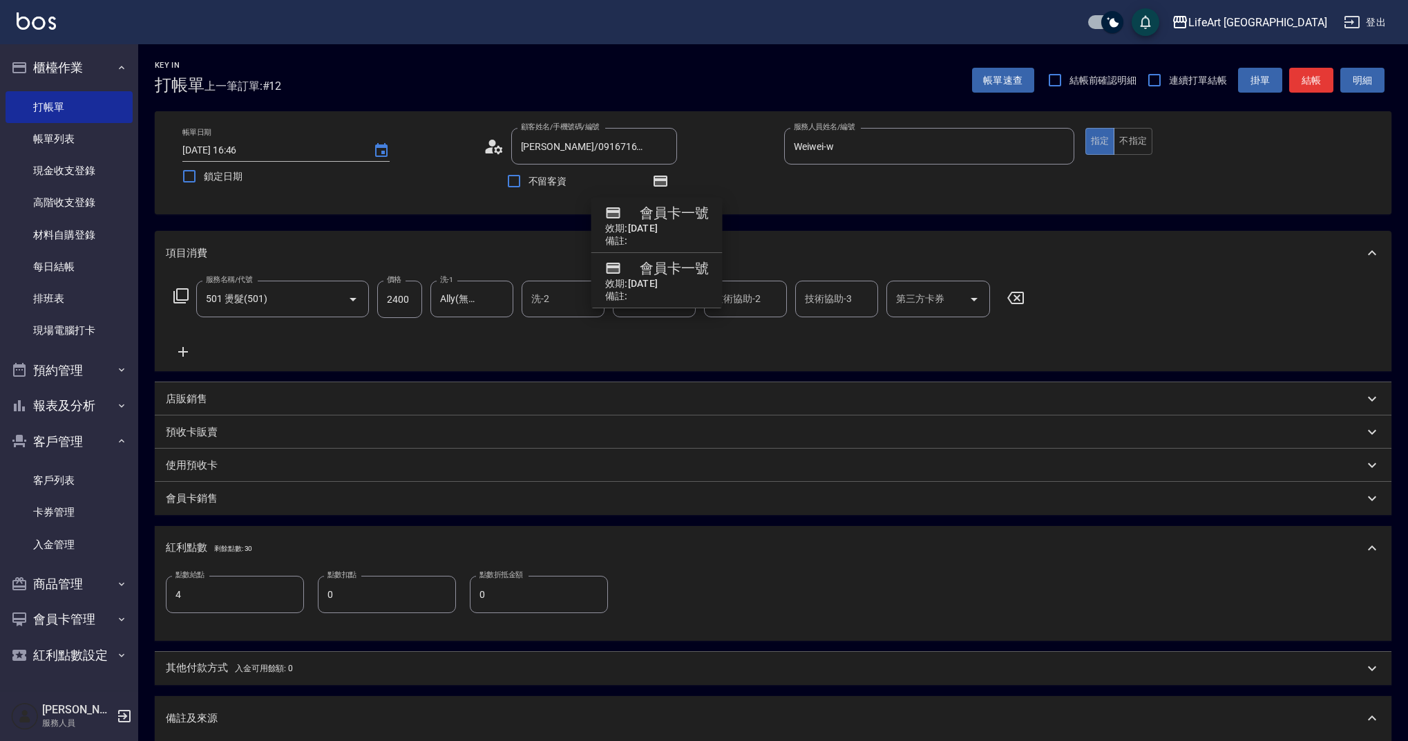
scroll to position [225, 0]
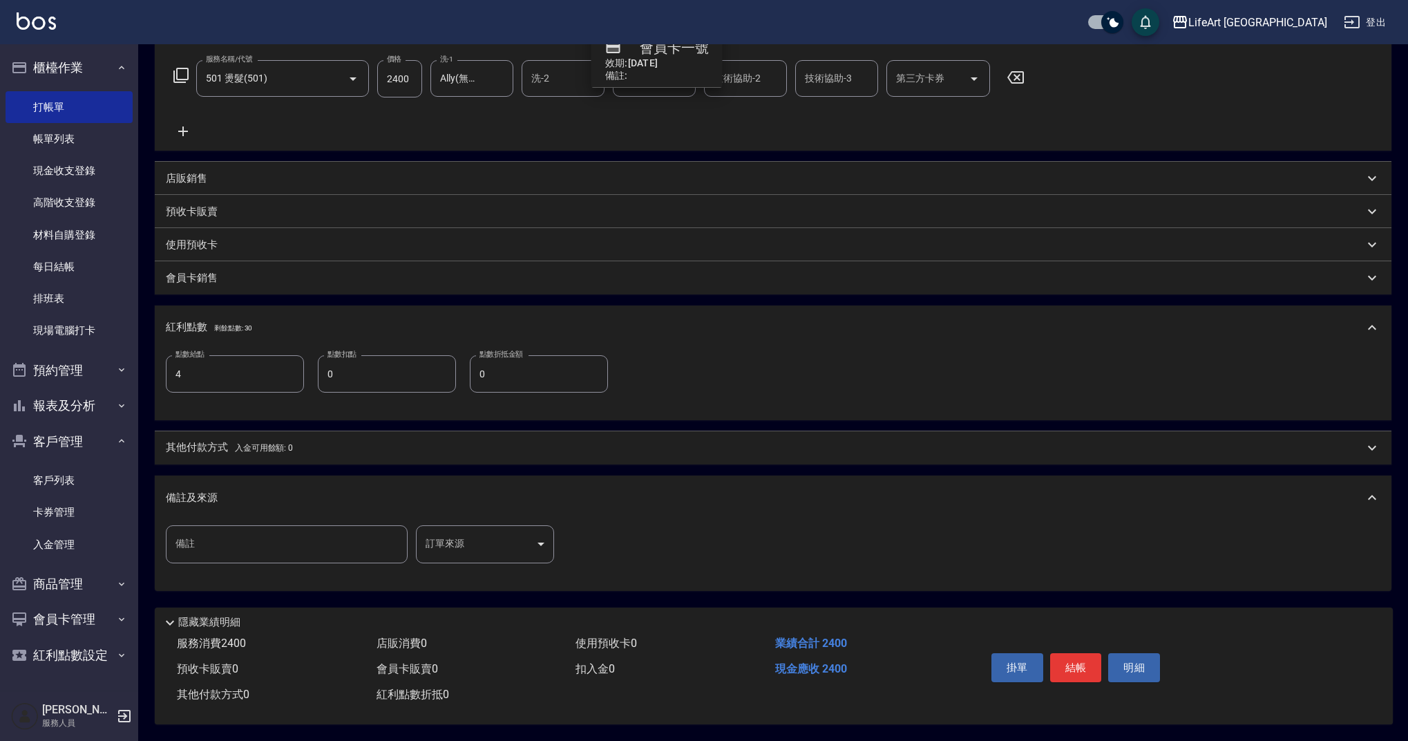
click at [540, 540] on body "LifeArt 蘆洲 登出 櫃檯作業 打帳單 帳單列表 現金收支登錄 高階收支登錄 材料自購登錄 每日結帳 排班表 現場電腦打卡 預約管理 預約管理 單日預約…" at bounding box center [704, 260] width 1408 height 961
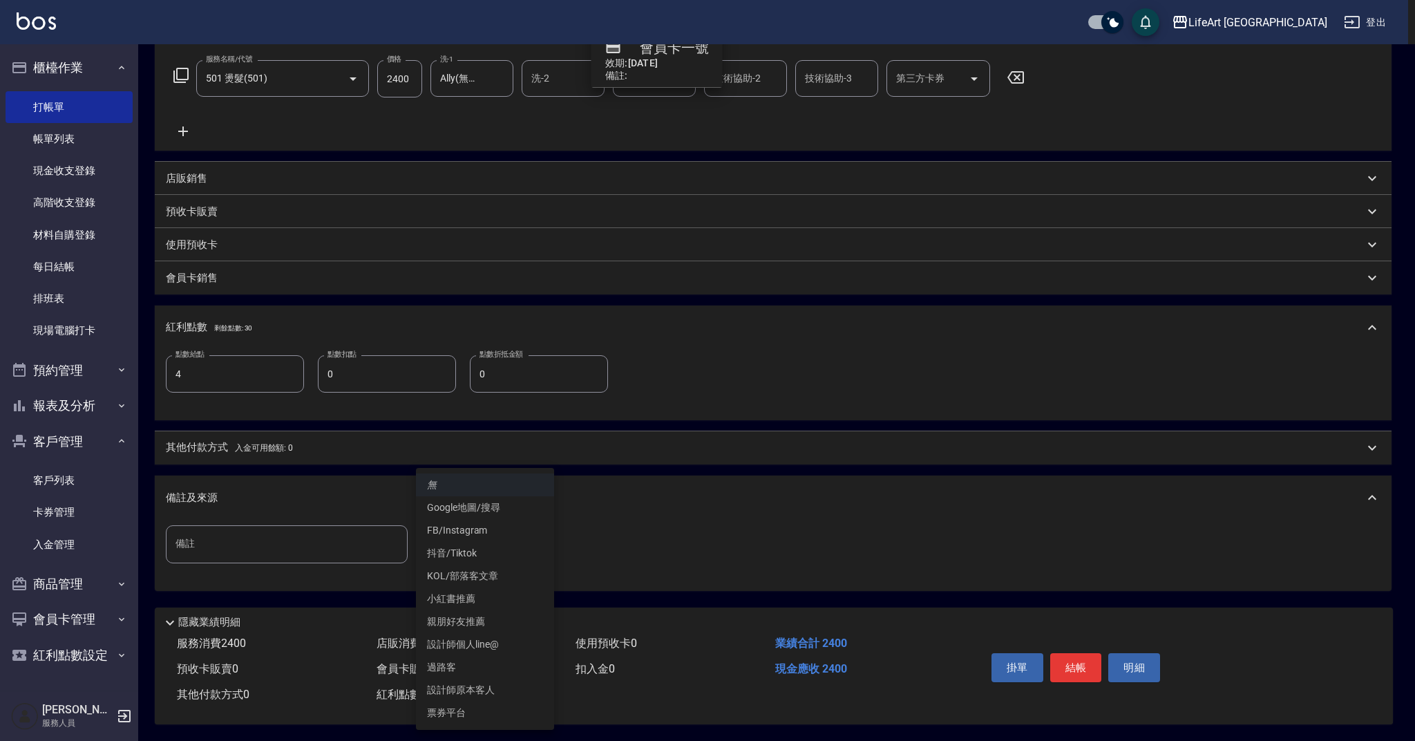
click at [457, 690] on li "設計師原本客人" at bounding box center [485, 690] width 138 height 23
type input "設計師原本客人"
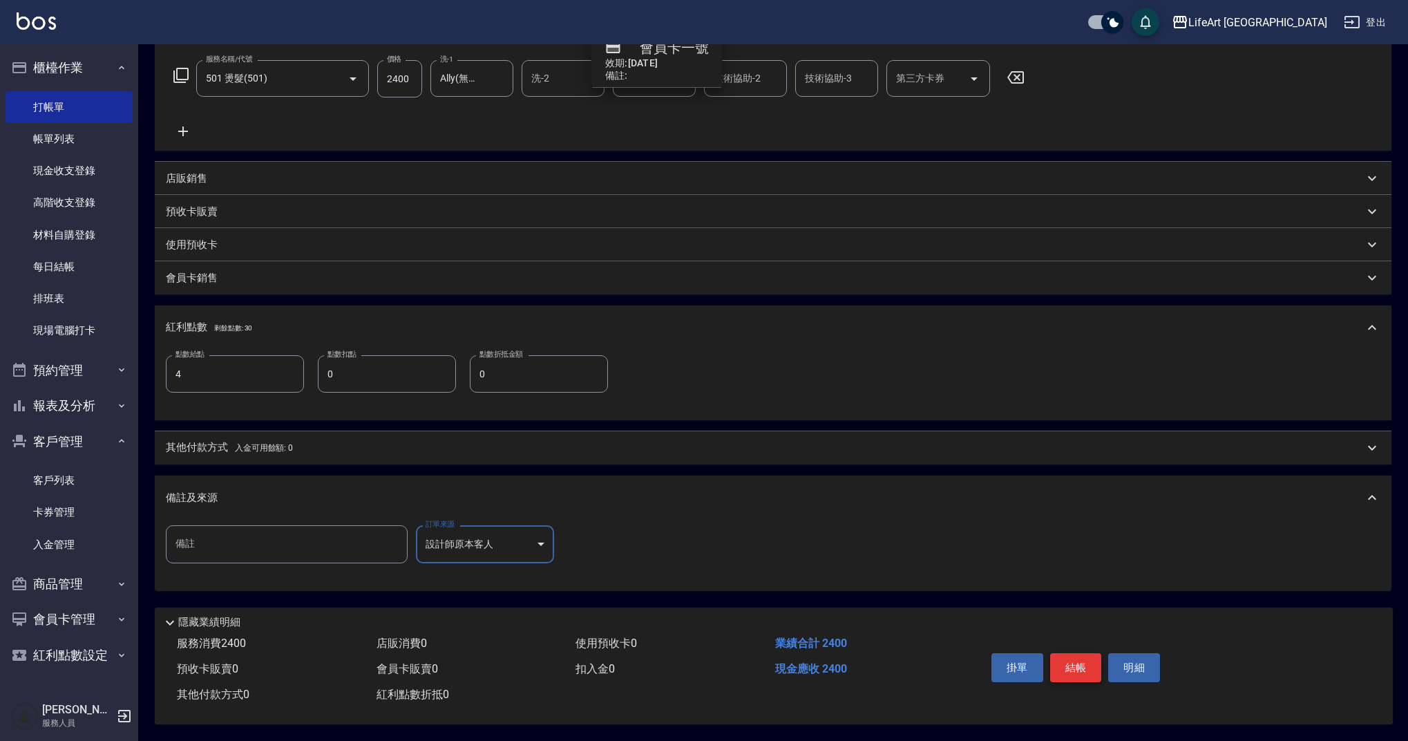
click at [1075, 666] on button "結帳" at bounding box center [1076, 667] width 52 height 29
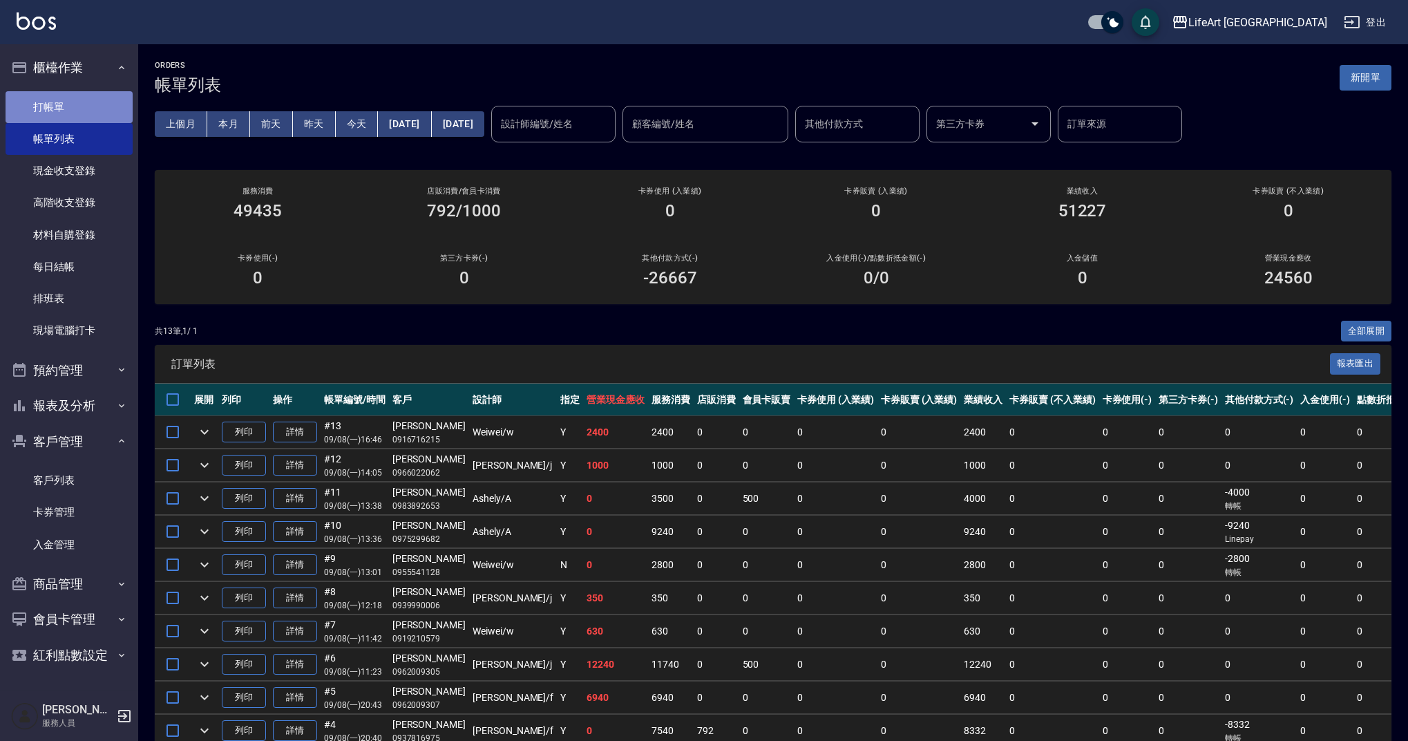
click at [62, 105] on link "打帳單" at bounding box center [69, 107] width 127 height 32
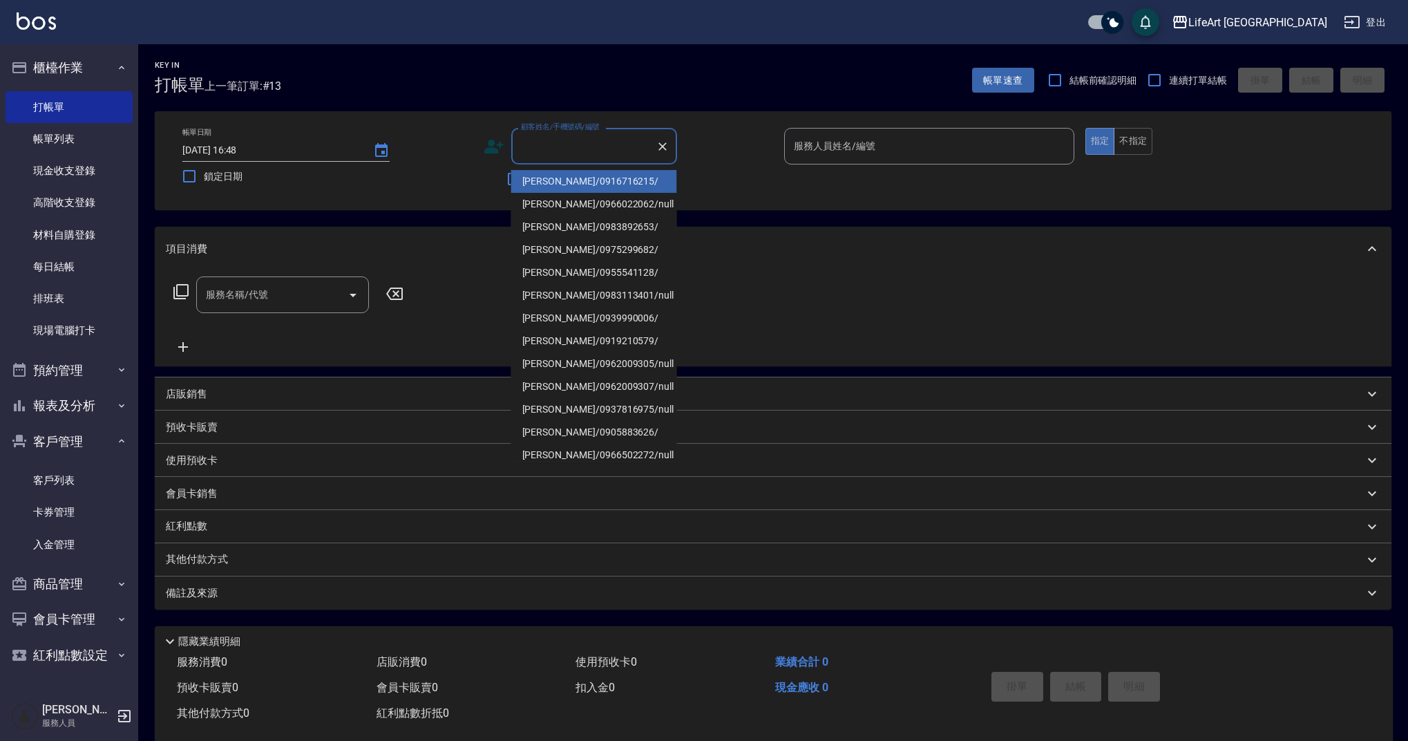
click at [549, 149] on input "顧客姓名/手機號碼/編號" at bounding box center [584, 146] width 133 height 24
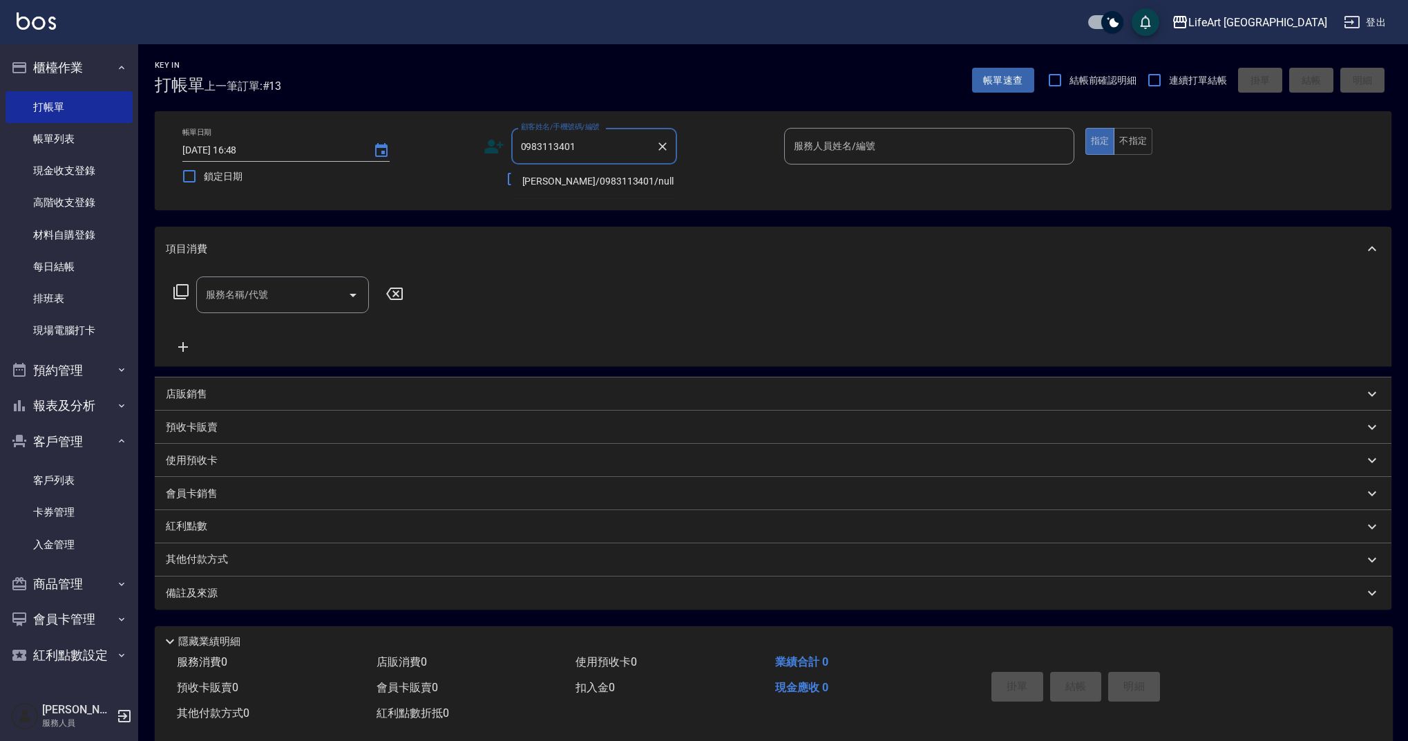
click at [587, 188] on li "[PERSON_NAME]/0983113401/null" at bounding box center [594, 181] width 166 height 23
type input "[PERSON_NAME]/0983113401/null"
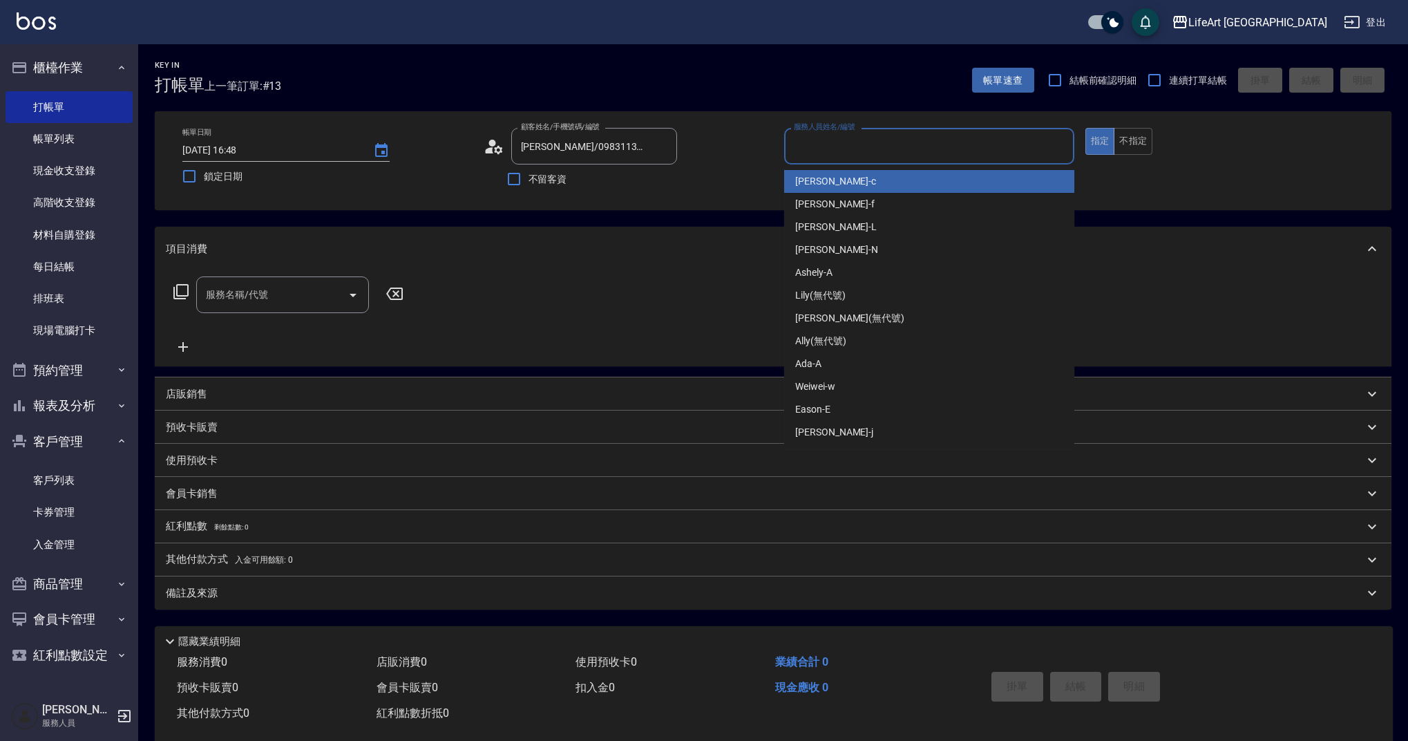
click at [811, 148] on input "服務人員姓名/編號" at bounding box center [929, 146] width 278 height 24
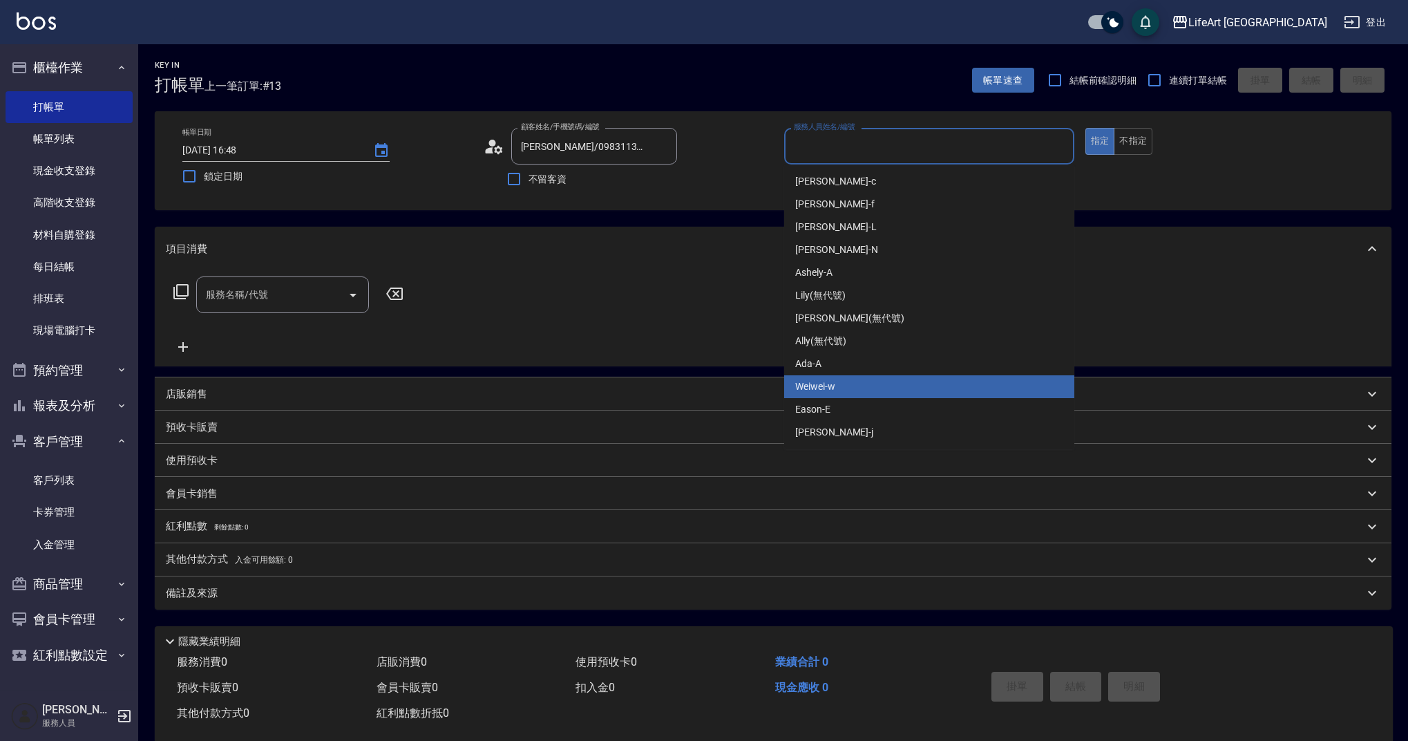
click at [828, 381] on span "Weiwei -w" at bounding box center [815, 386] width 40 height 15
type input "Weiwei-w"
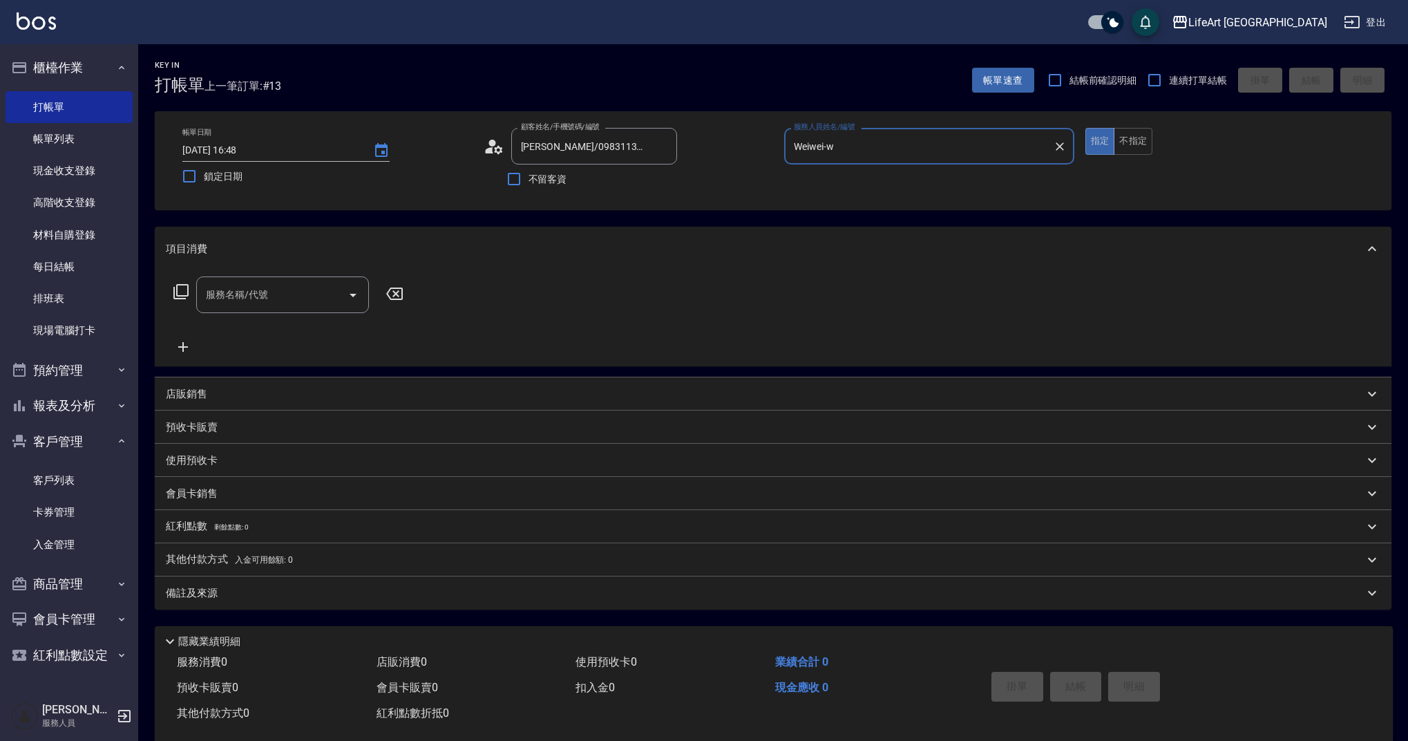
click at [219, 301] on input "服務名稱/代號" at bounding box center [272, 295] width 140 height 24
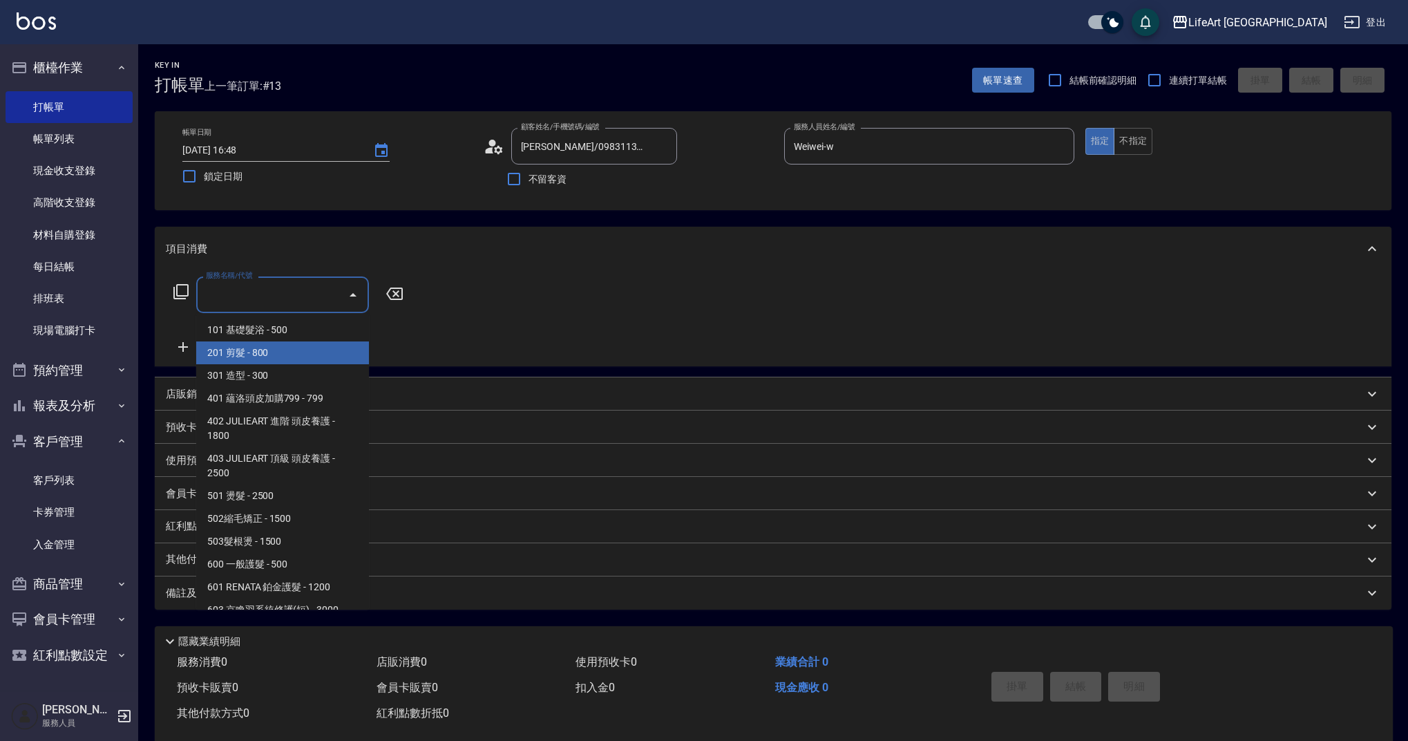
click at [243, 352] on span "201 剪髮 - 800" at bounding box center [282, 352] width 173 height 23
type input "201 剪髮(201)"
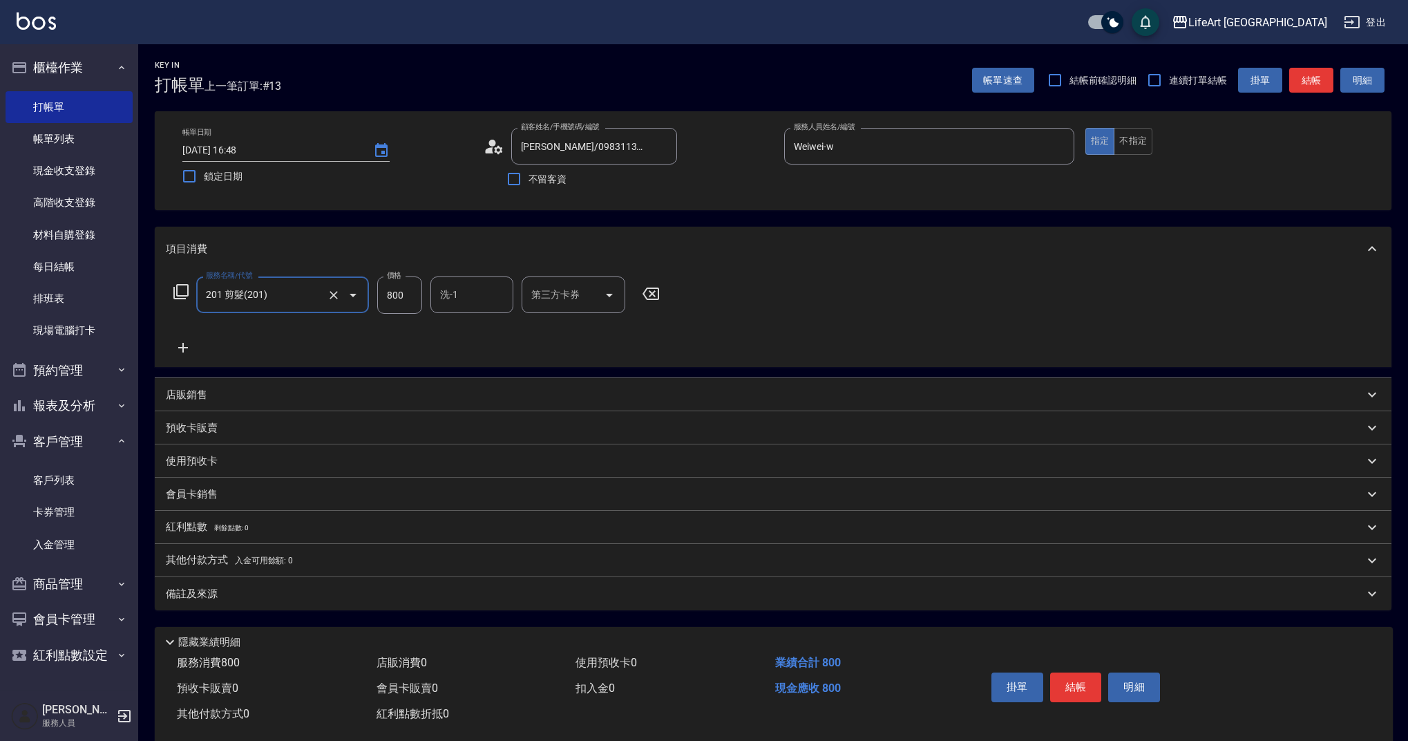
click at [187, 344] on icon at bounding box center [183, 347] width 35 height 17
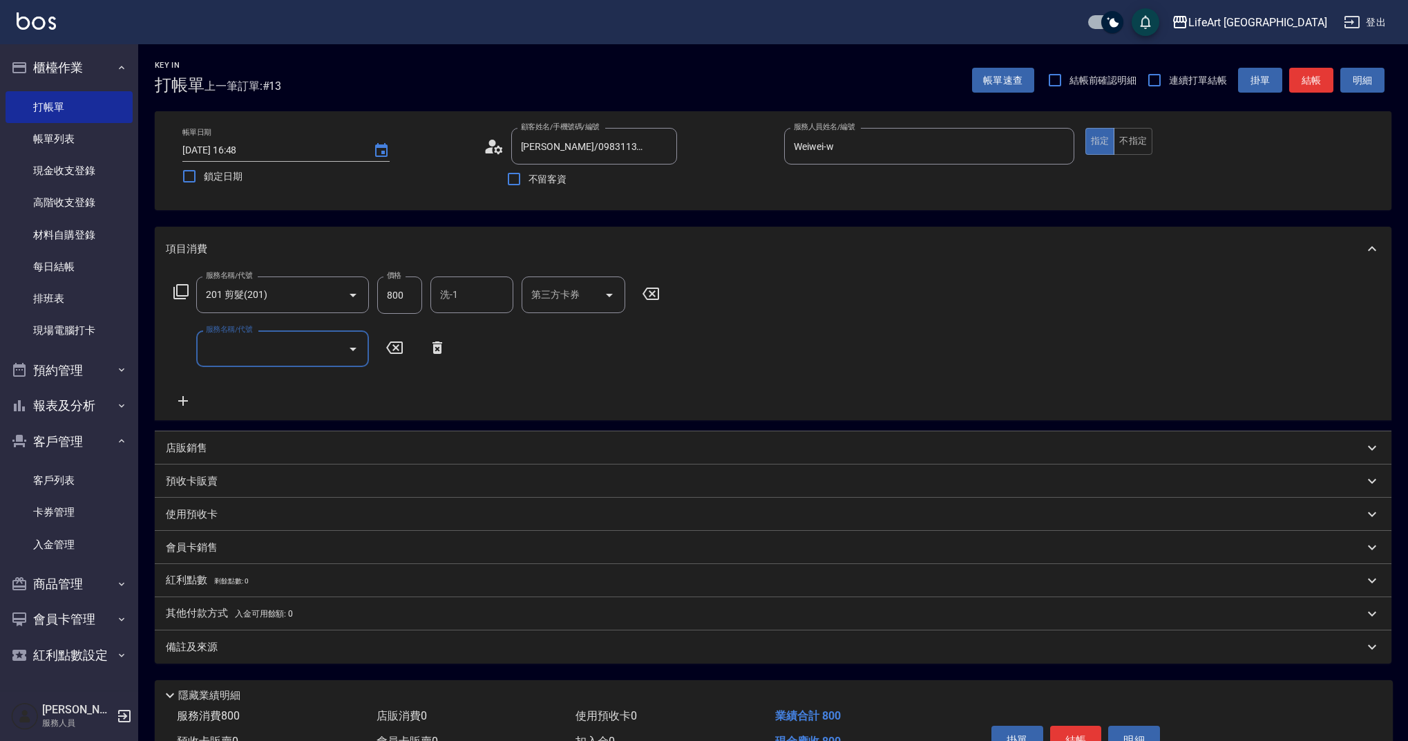
click at [243, 346] on input "服務名稱/代號" at bounding box center [272, 349] width 140 height 24
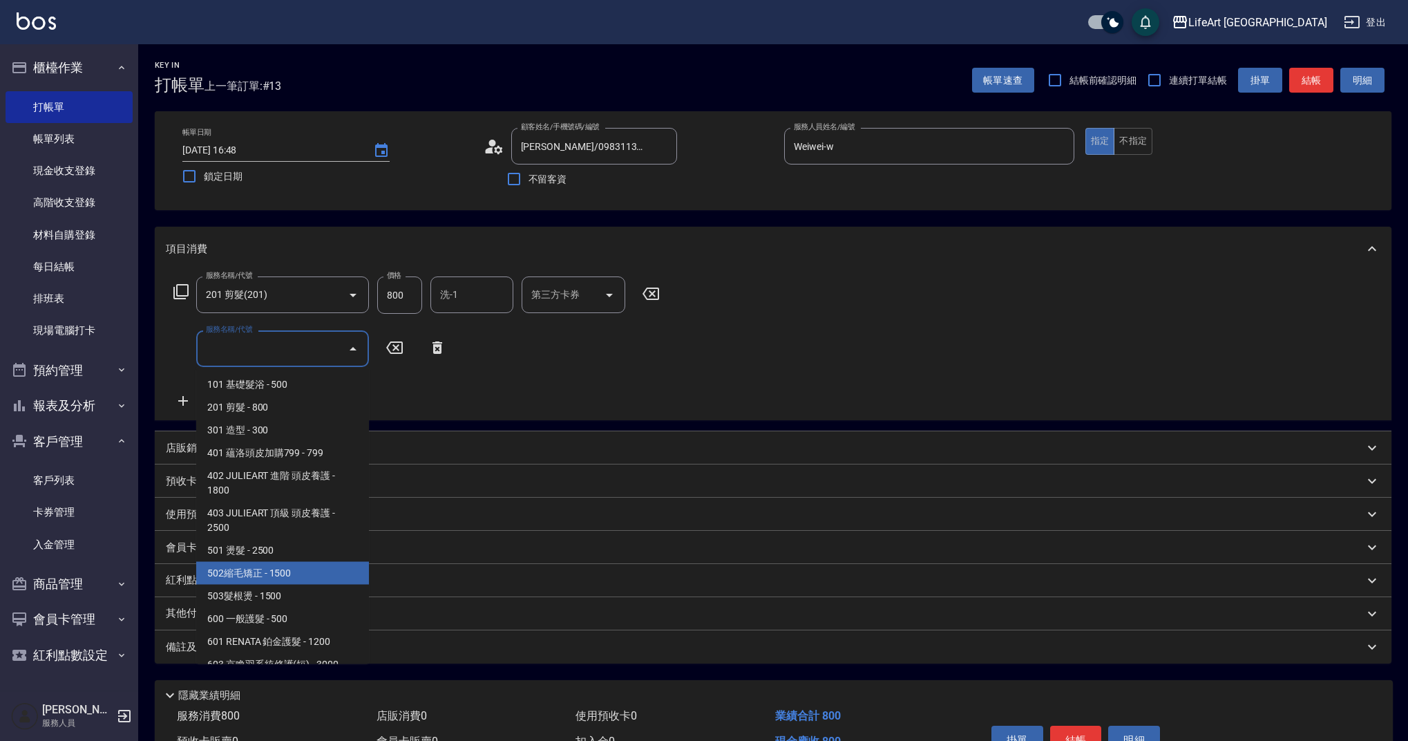
click at [247, 578] on span "502縮毛矯正 - 1500" at bounding box center [282, 573] width 173 height 23
type input "502縮毛矯正 (502)"
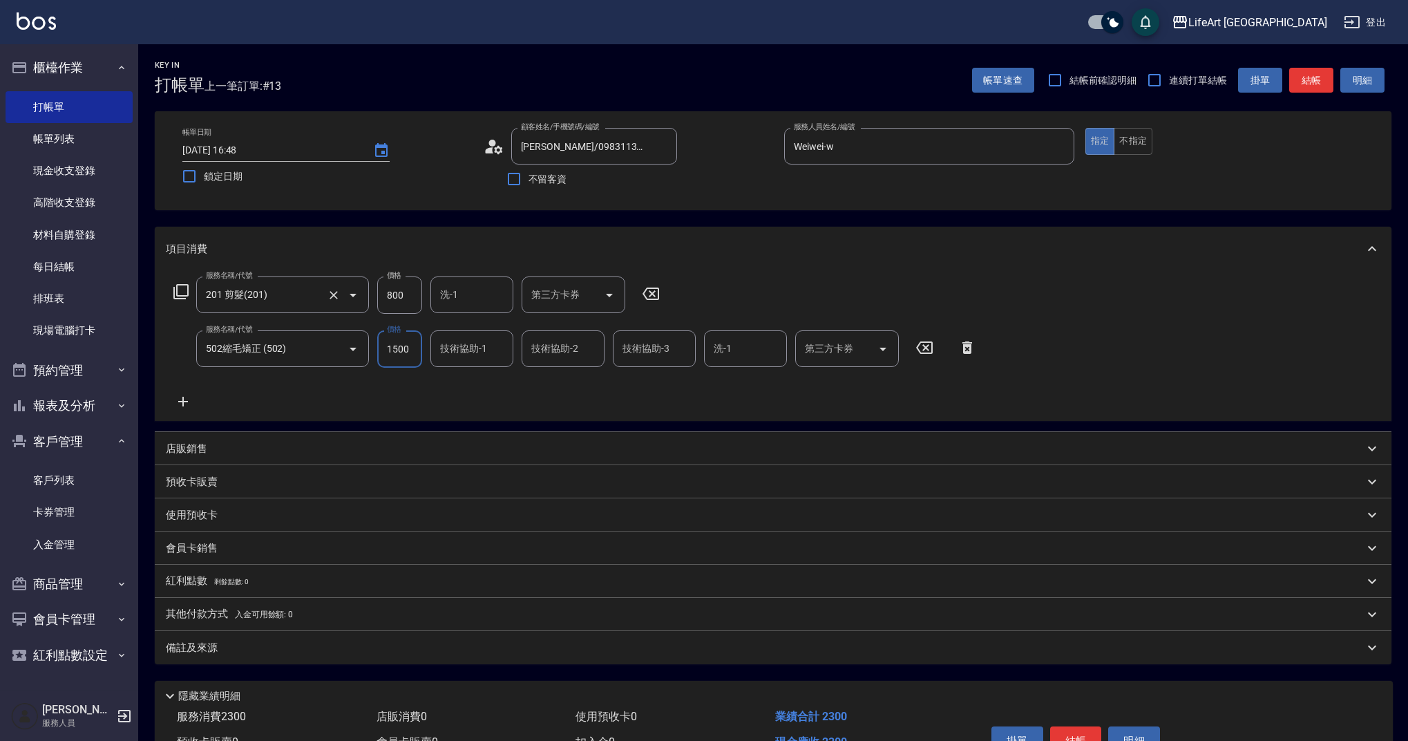
drag, startPoint x: 408, startPoint y: 296, endPoint x: 361, endPoint y: 297, distance: 46.3
click at [361, 297] on div "服務名稱/代號 201 剪髮(201) 服務名稱/代號 價格 800 價格 洗-1 洗-1 第三方卡券 第三方卡券" at bounding box center [417, 294] width 502 height 37
drag, startPoint x: 386, startPoint y: 289, endPoint x: 349, endPoint y: 284, distance: 36.9
click at [352, 287] on div "服務名稱/代號 201 剪髮(201) 服務名稱/代號 價格 800 價格 洗-1 洗-1 第三方卡券 第三方卡券" at bounding box center [417, 294] width 502 height 37
drag, startPoint x: 409, startPoint y: 294, endPoint x: 373, endPoint y: 292, distance: 36.0
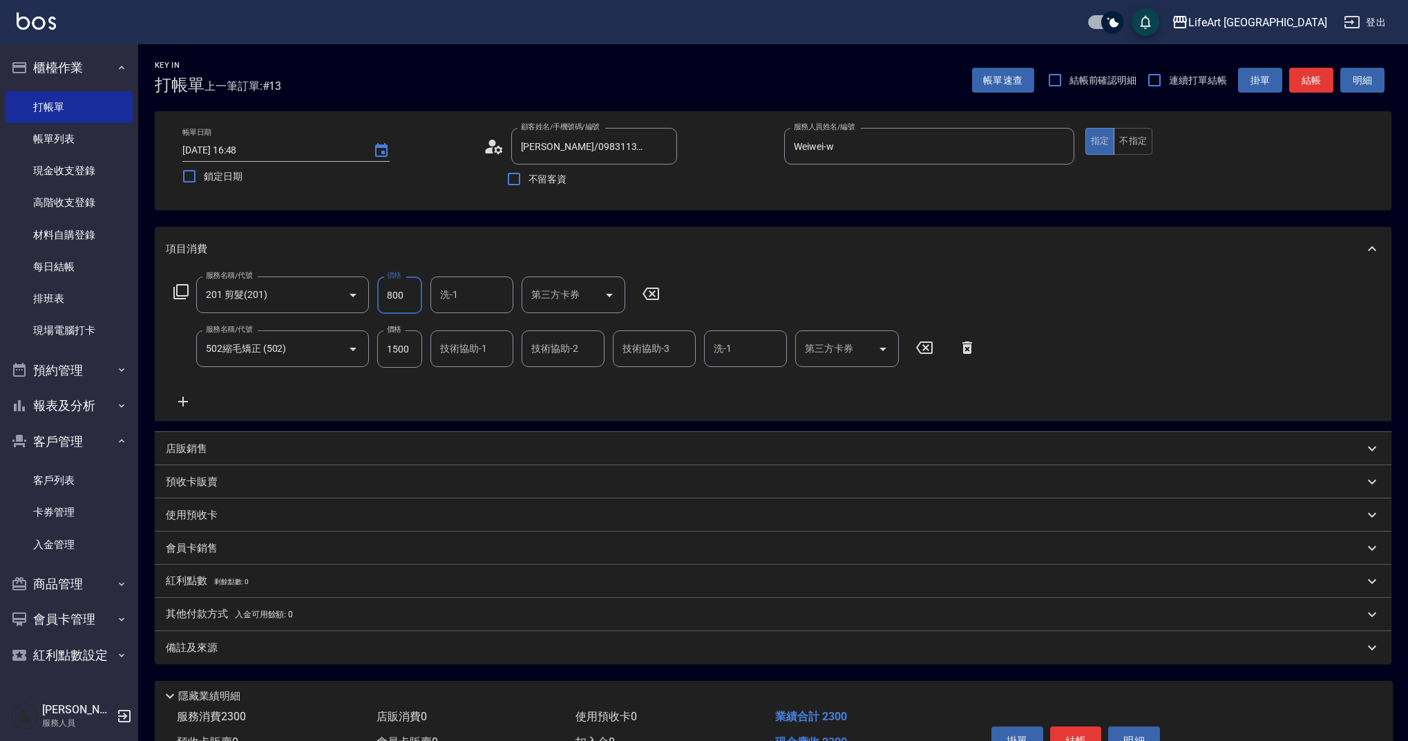
click at [373, 292] on div "服務名稱/代號 201 剪髮(201) 服務名稱/代號 價格 800 價格 洗-1 洗-1 第三方卡券 第三方卡券" at bounding box center [417, 294] width 502 height 37
type input "1000"
click at [456, 294] on input "洗-1" at bounding box center [472, 295] width 70 height 24
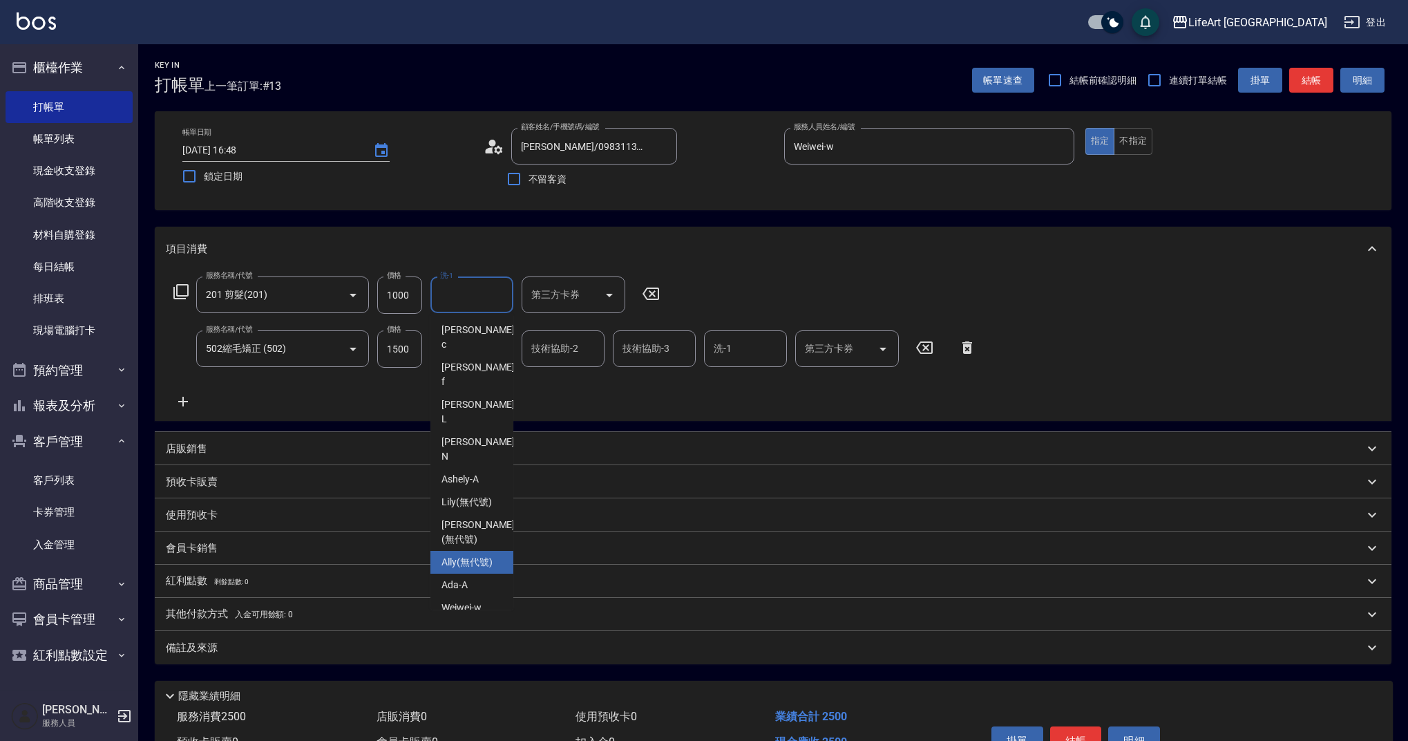
click at [482, 555] on span "Ally (無代號)" at bounding box center [467, 562] width 51 height 15
type input "Ally(無代號)"
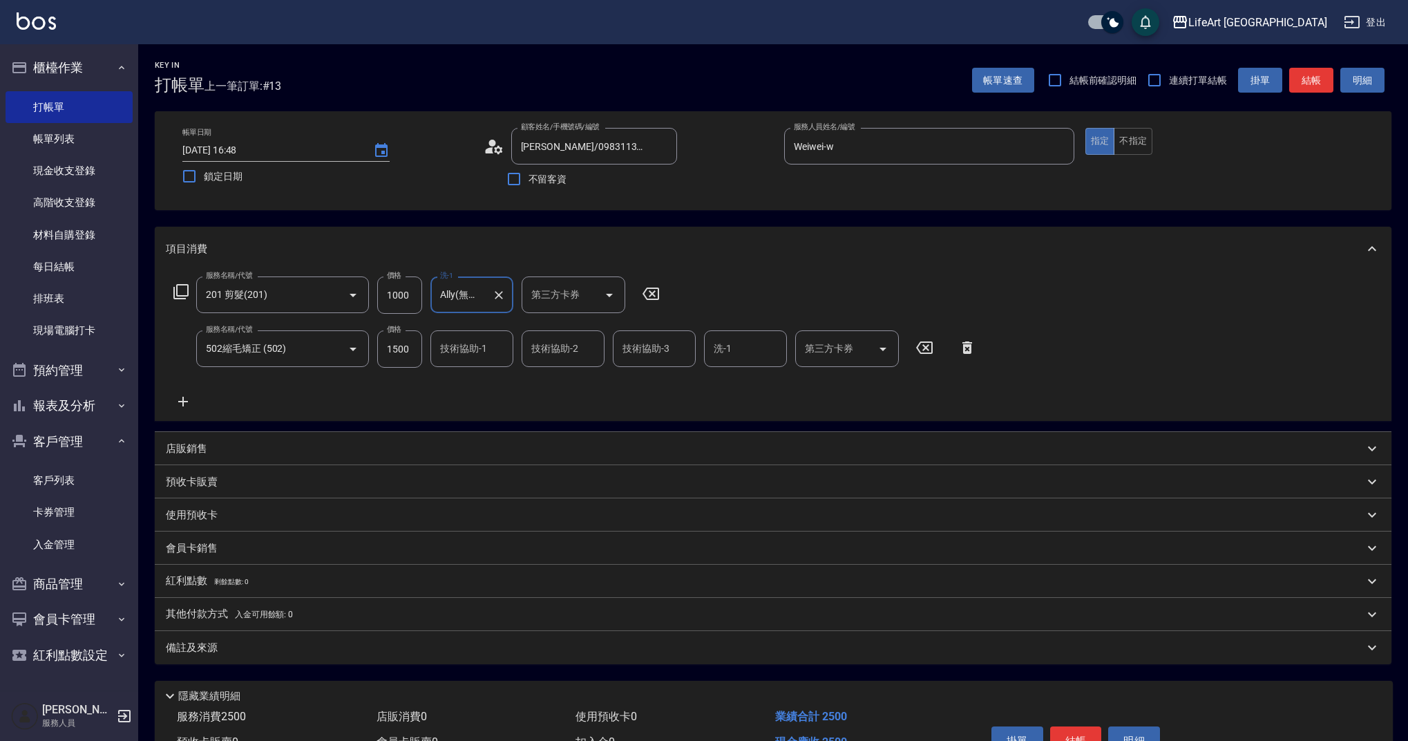
click at [486, 352] on input "技術協助-1" at bounding box center [472, 349] width 70 height 24
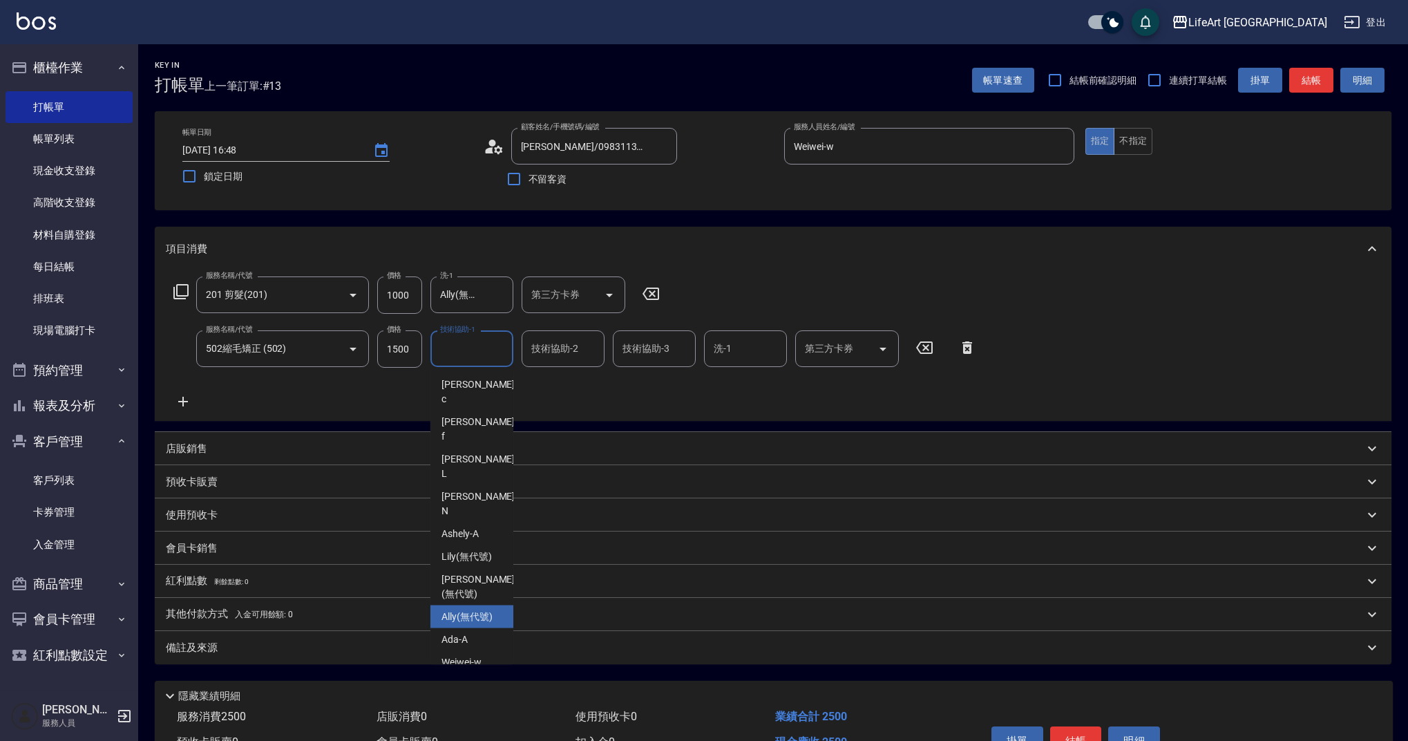
click at [474, 609] on span "Ally (無代號)" at bounding box center [467, 616] width 51 height 15
type input "Ally(無代號)"
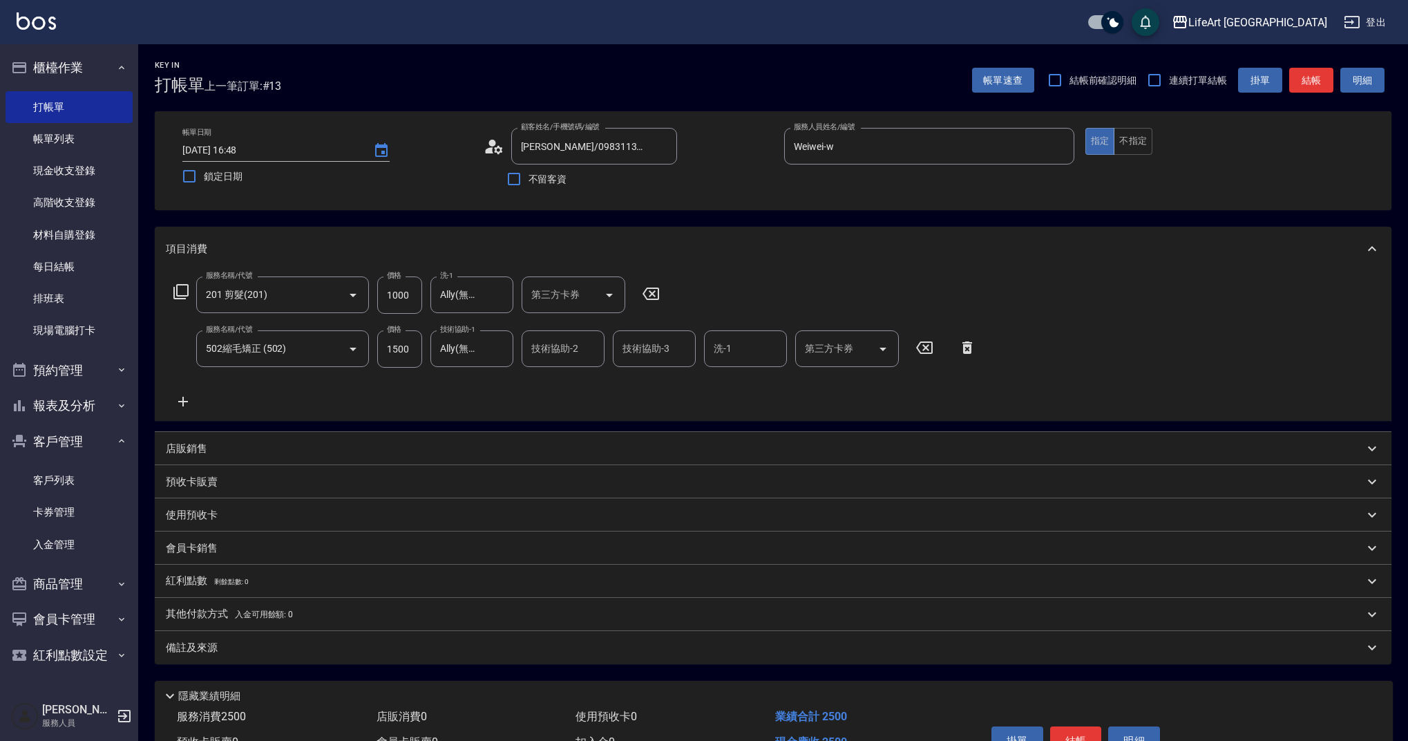
click at [286, 653] on div "備註及來源" at bounding box center [765, 648] width 1198 height 15
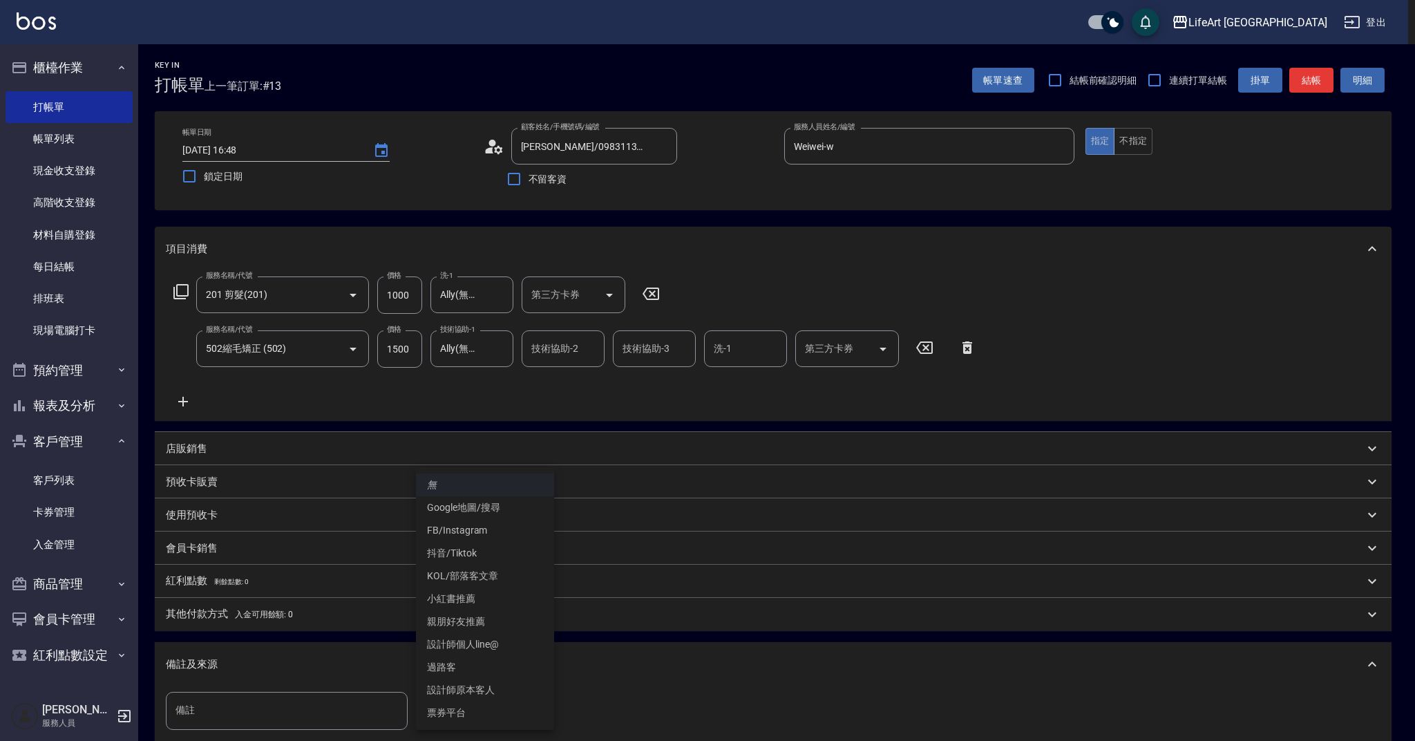
click at [484, 703] on body "LifeArt 蘆洲 登出 櫃檯作業 打帳單 帳單列表 現金收支登錄 高階收支登錄 材料自購登錄 每日結帳 排班表 現場電腦打卡 預約管理 預約管理 單日預約…" at bounding box center [707, 453] width 1415 height 907
click at [472, 650] on li "設計師個人line@" at bounding box center [485, 644] width 138 height 23
type input "設計師個人line@"
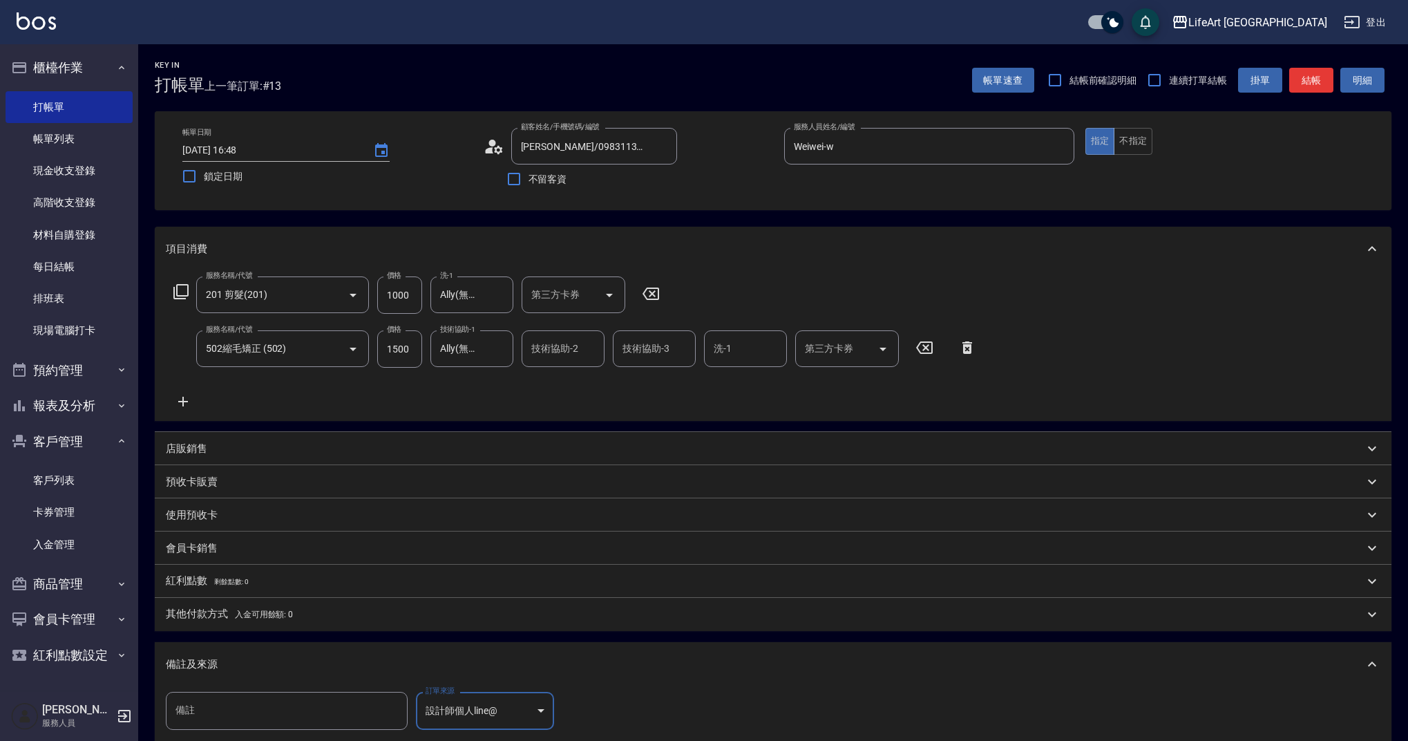
scroll to position [172, 0]
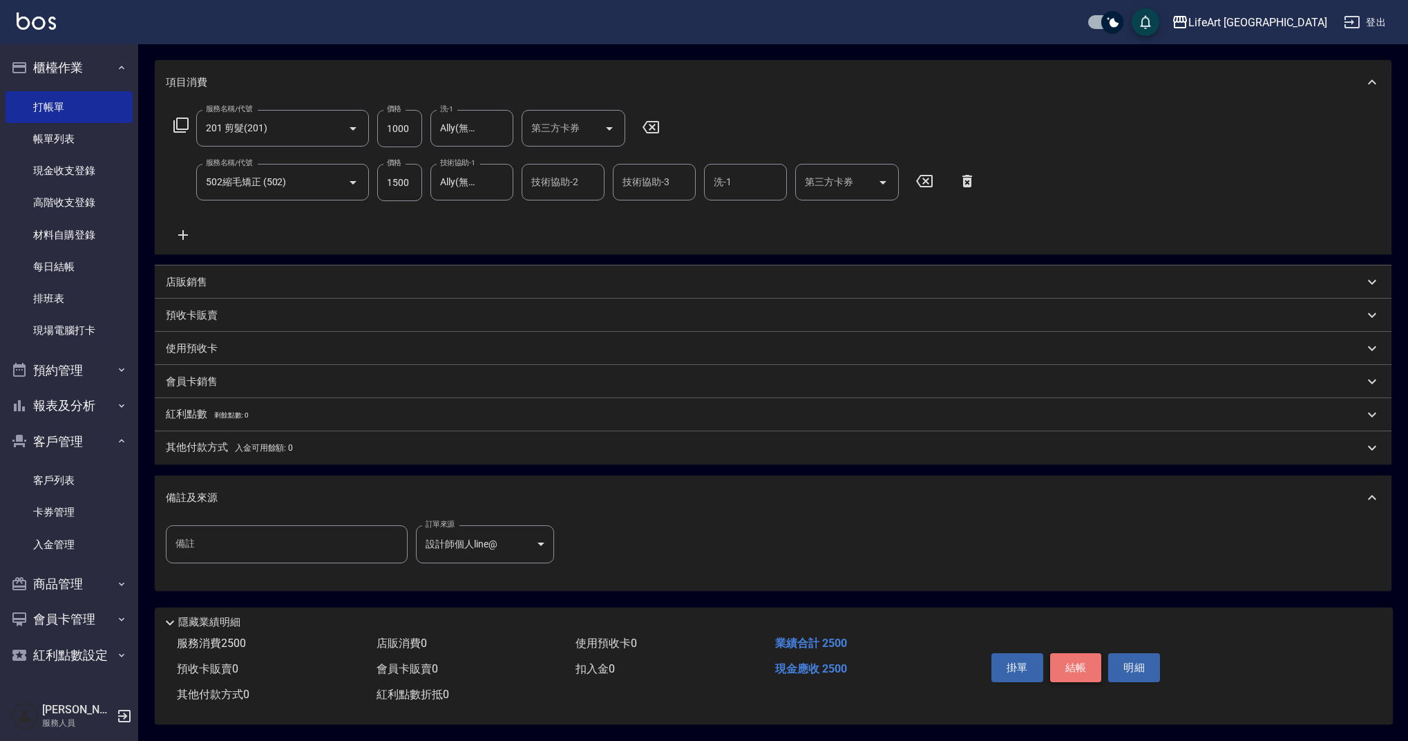
click at [1073, 665] on button "結帳" at bounding box center [1076, 667] width 52 height 29
